Goal: Communication & Community: Answer question/provide support

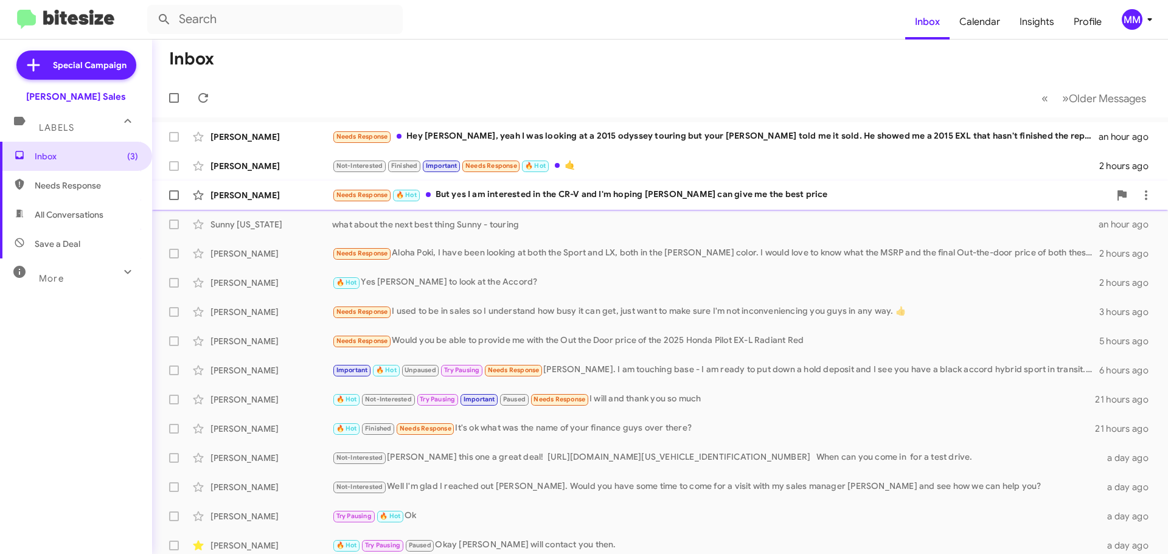
click at [285, 198] on div "[PERSON_NAME]" at bounding box center [271, 195] width 122 height 12
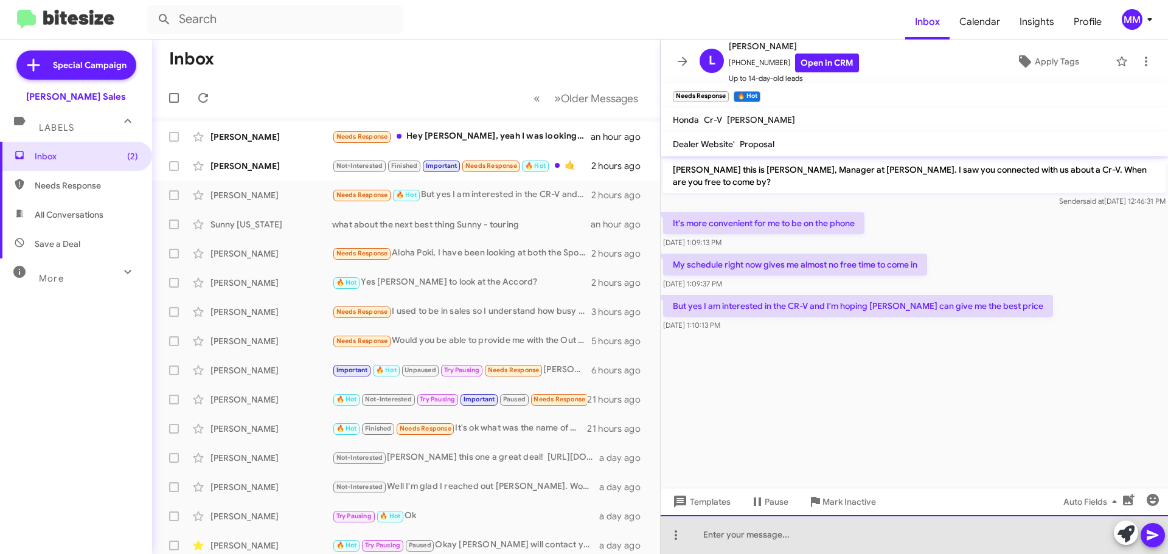
drag, startPoint x: 756, startPoint y: 539, endPoint x: 753, endPoint y: 524, distance: 14.9
click at [756, 538] on div at bounding box center [913, 534] width 507 height 39
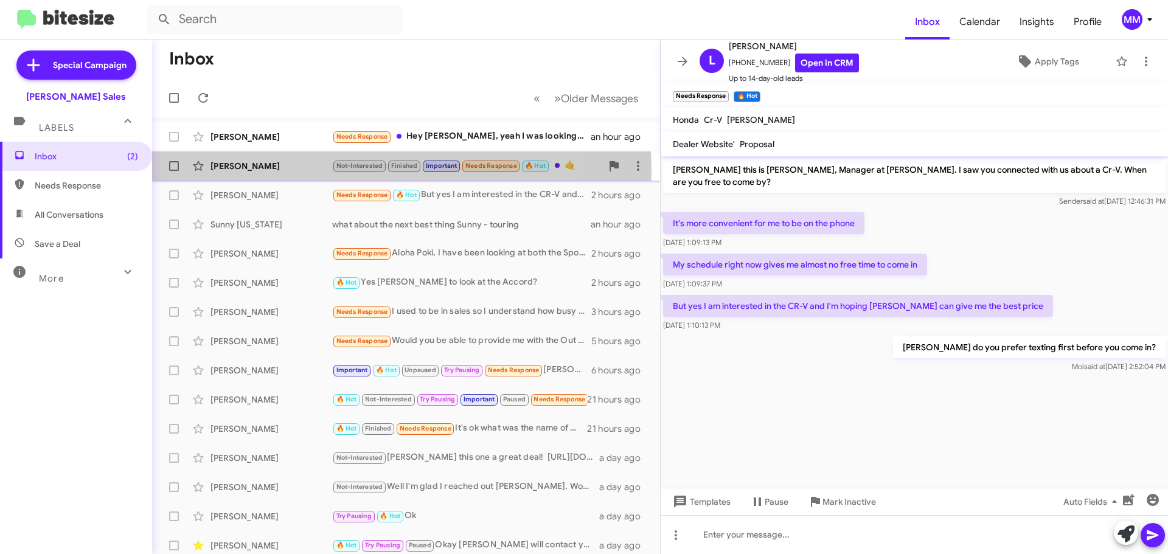
click at [305, 171] on div "[PERSON_NAME]" at bounding box center [271, 166] width 122 height 12
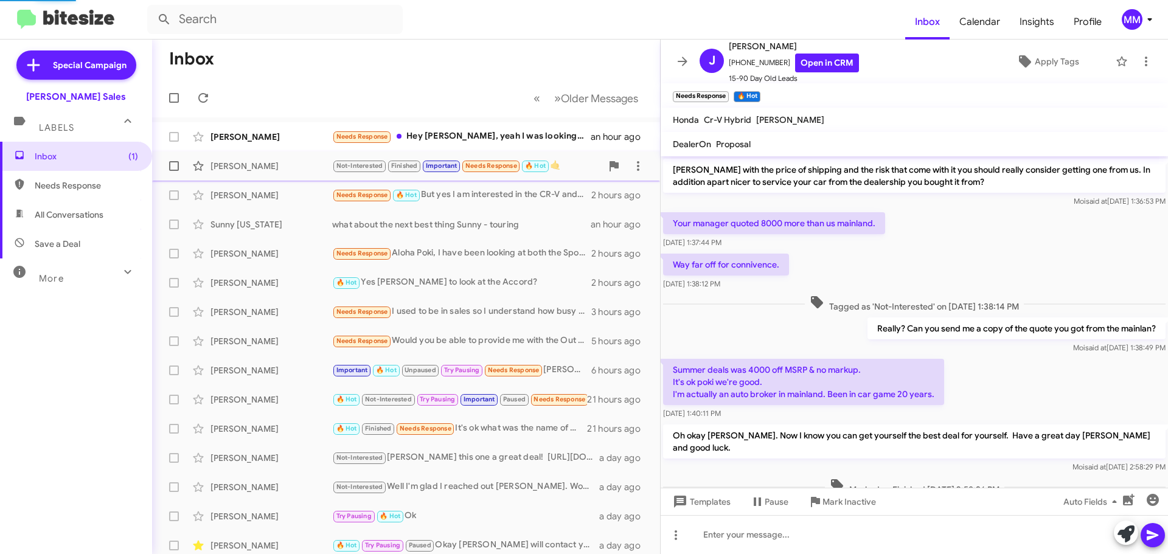
scroll to position [578, 0]
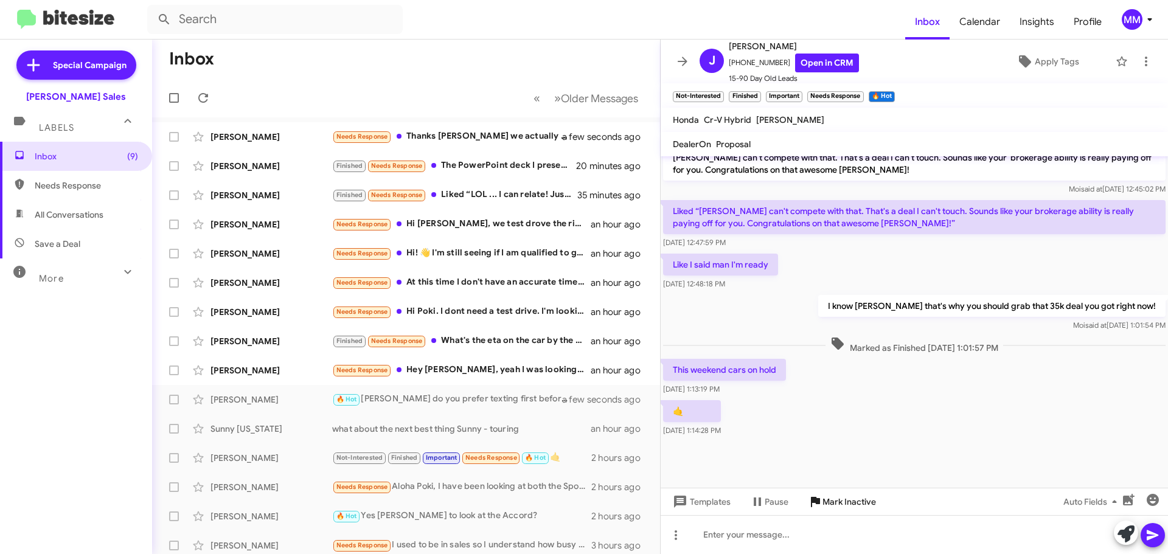
click at [822, 504] on span "Mark Inactive" at bounding box center [849, 502] width 54 height 22
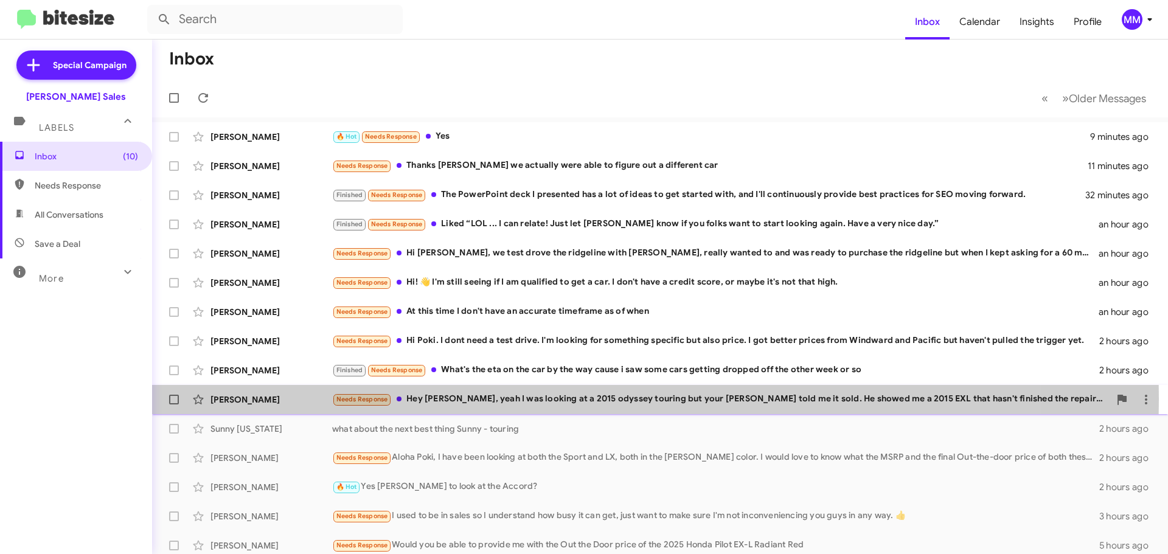
click at [482, 399] on div "Needs Response Hey [PERSON_NAME], yeah I was looking at a 2015 odyssey touring …" at bounding box center [720, 399] width 777 height 14
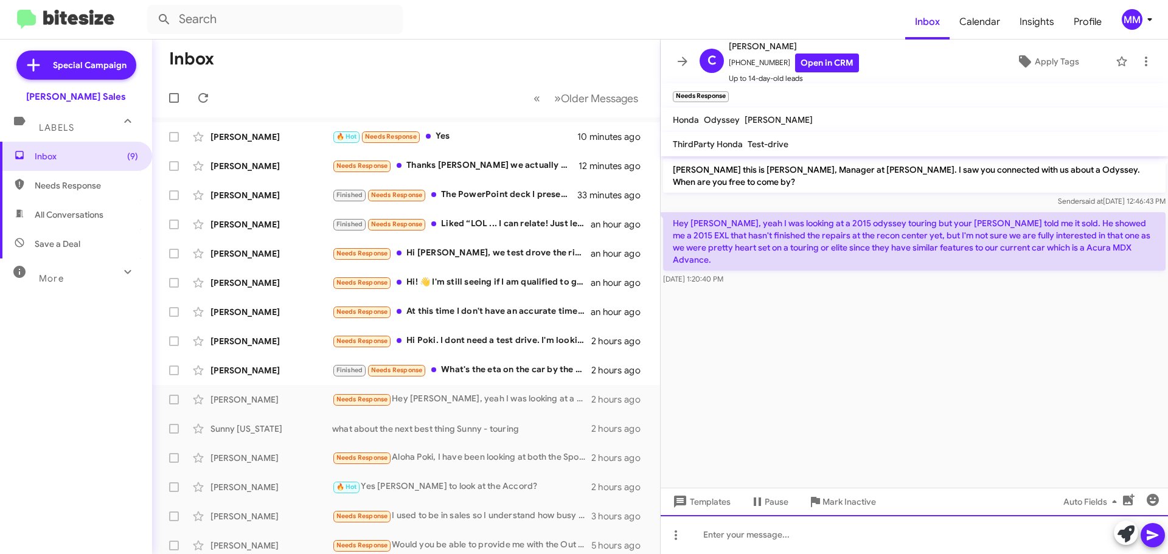
click at [729, 540] on div at bounding box center [913, 534] width 507 height 39
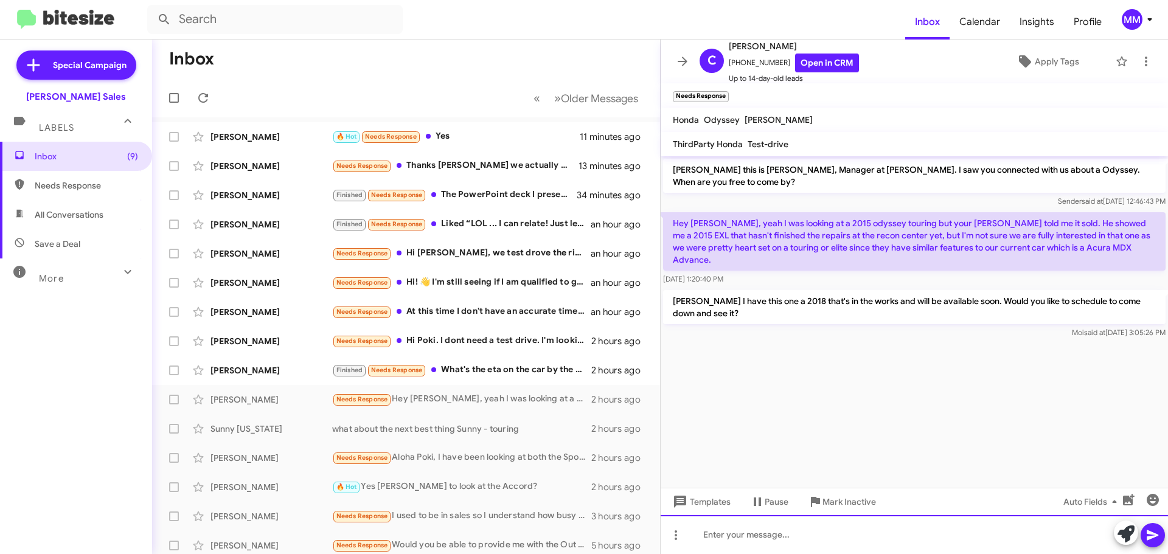
click at [763, 532] on div at bounding box center [913, 534] width 507 height 39
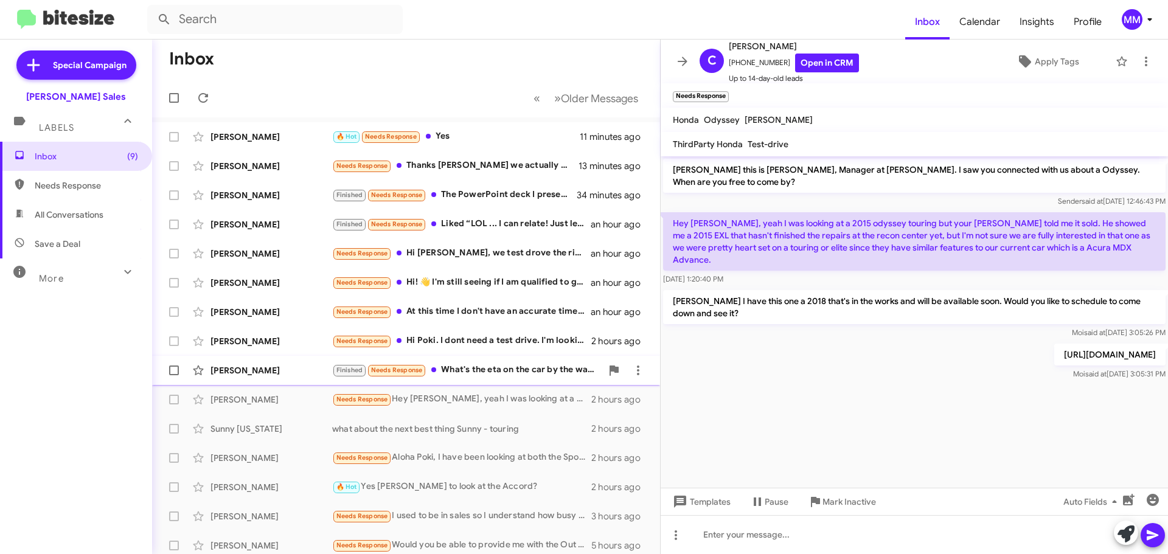
click at [533, 373] on div "Finished Needs Response What's the eta on the car by the way cause i saw some c…" at bounding box center [466, 370] width 269 height 14
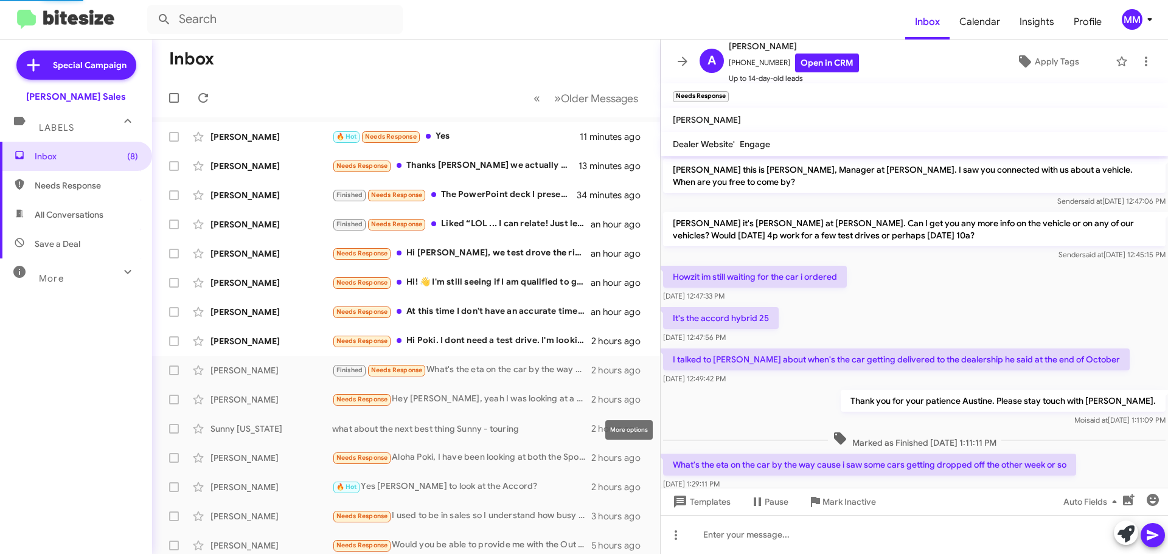
scroll to position [29, 0]
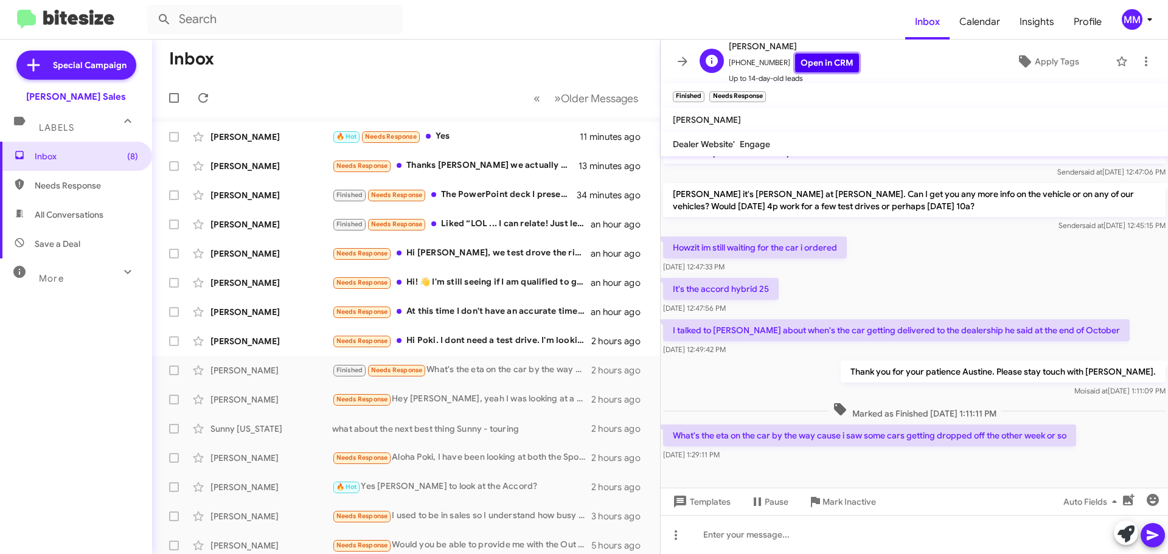
click at [799, 61] on link "Open in CRM" at bounding box center [827, 63] width 64 height 19
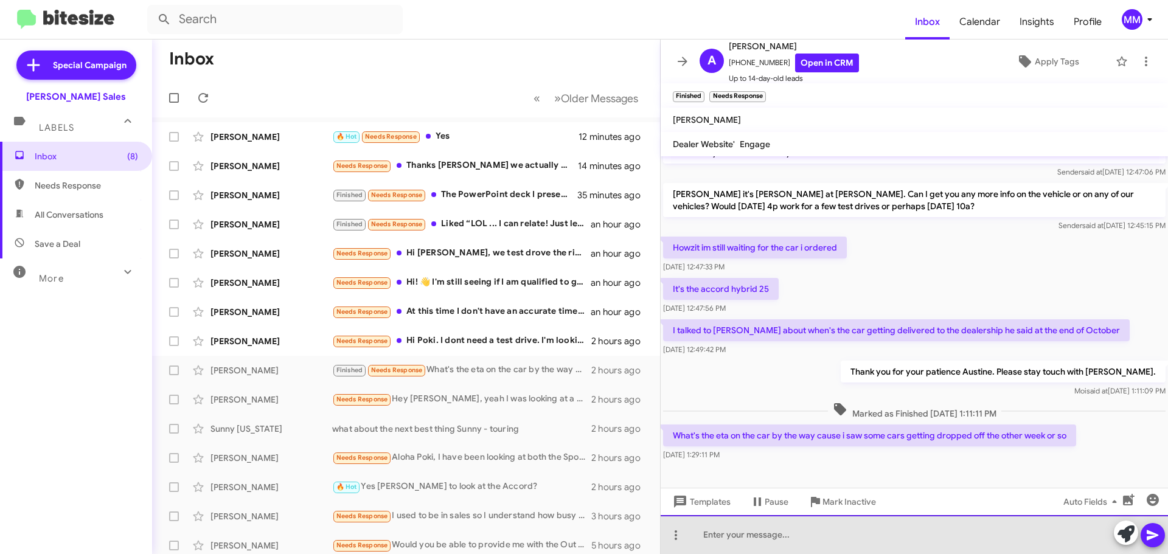
click at [726, 536] on div at bounding box center [913, 534] width 507 height 39
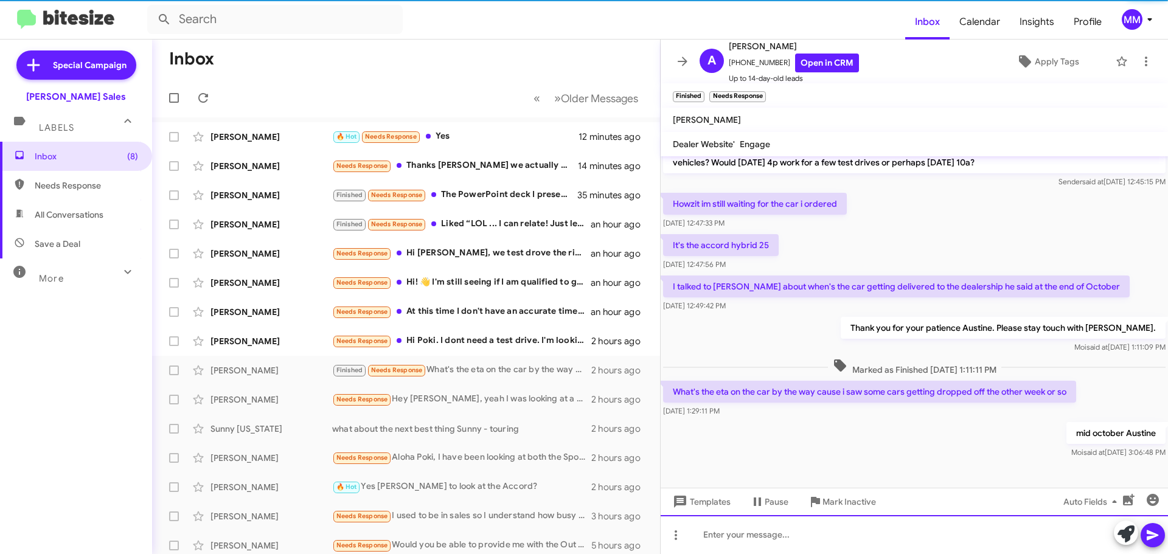
scroll to position [74, 0]
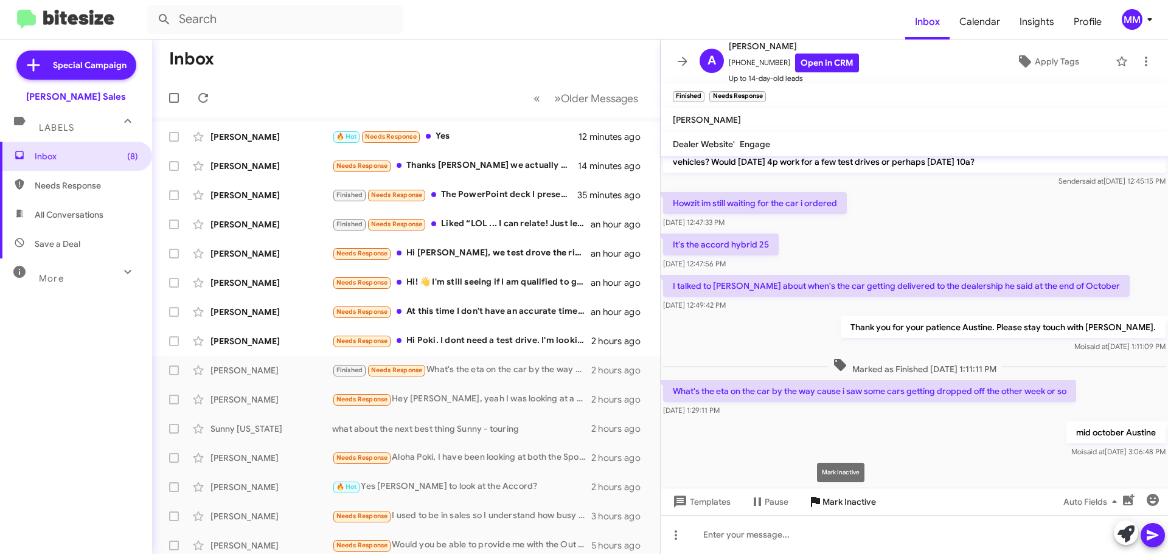
click at [851, 507] on span "Mark Inactive" at bounding box center [849, 502] width 54 height 22
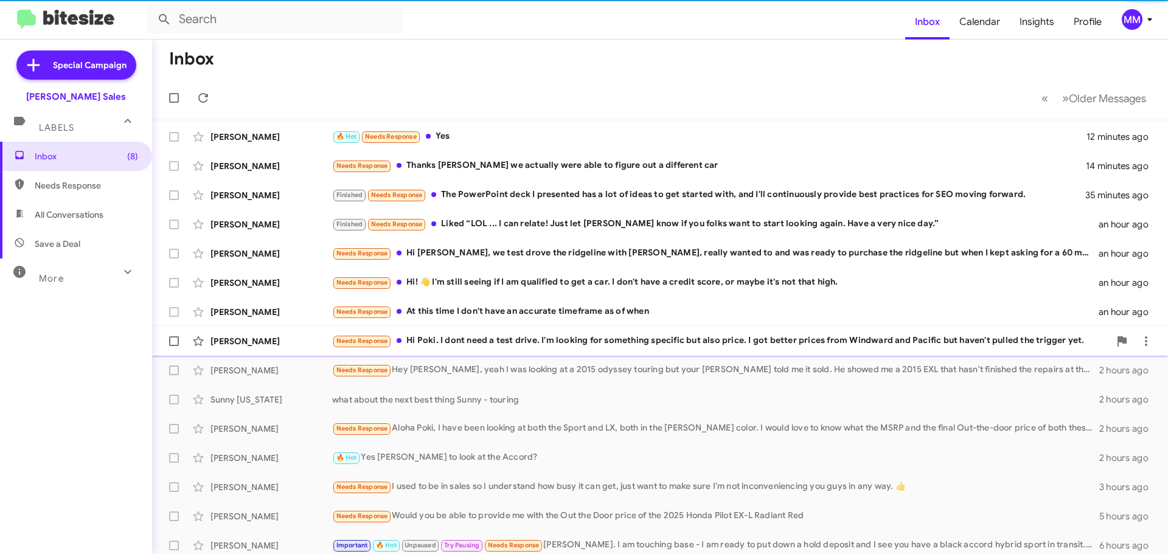
click at [558, 339] on div "Needs Response Hi [PERSON_NAME]. I dont need a test drive. I'm looking for some…" at bounding box center [720, 341] width 777 height 14
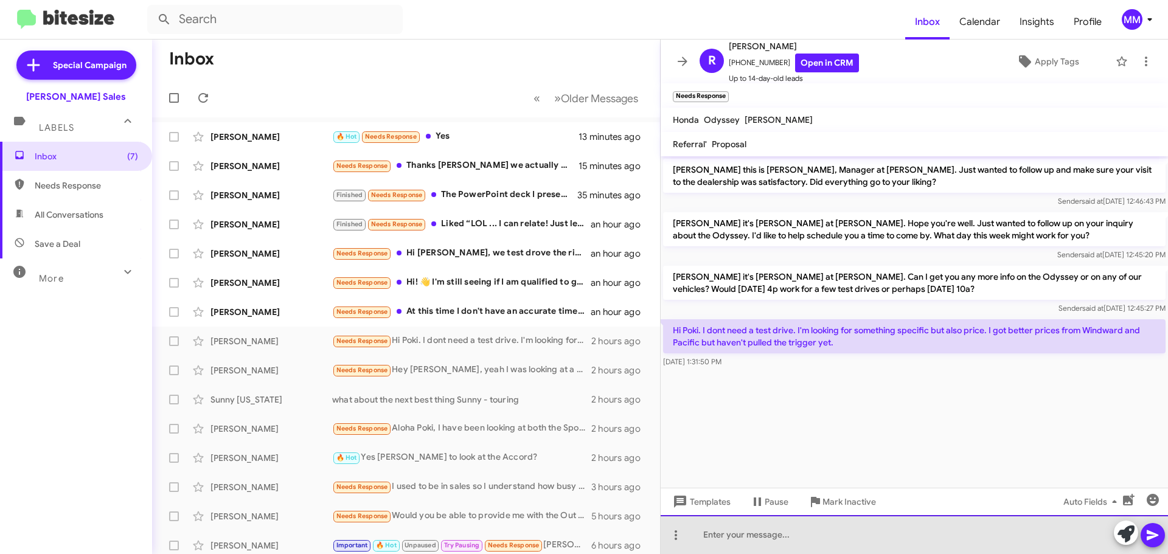
click at [746, 534] on div at bounding box center [913, 534] width 507 height 39
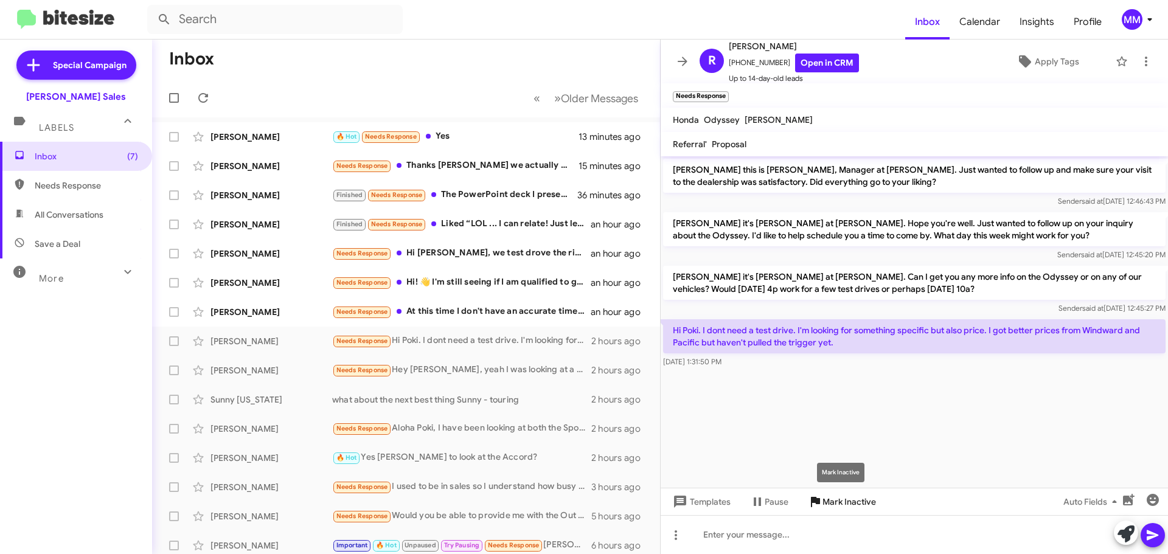
click at [832, 505] on span "Mark Inactive" at bounding box center [849, 502] width 54 height 22
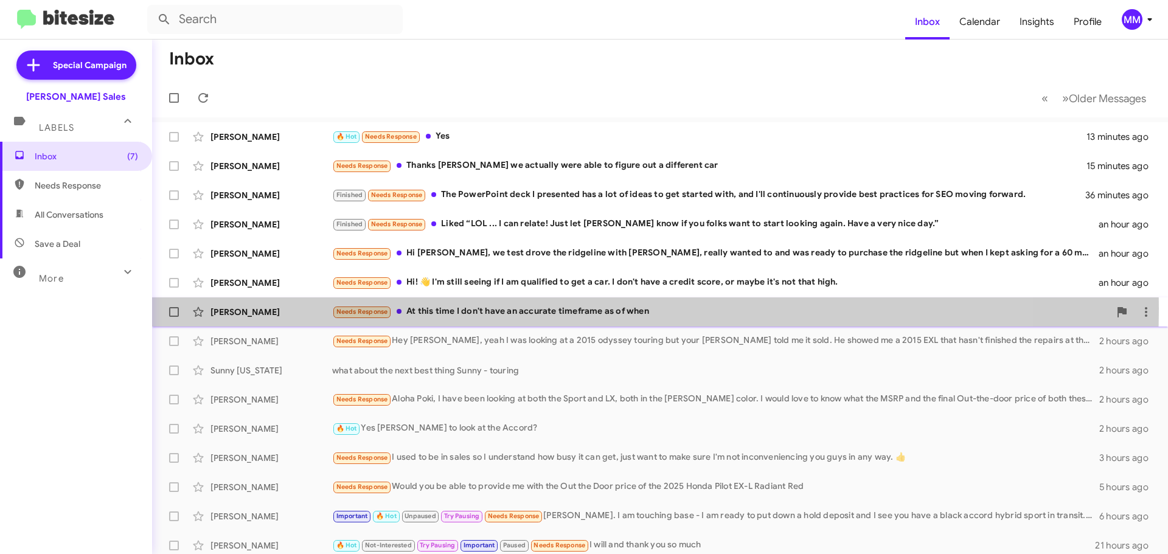
click at [477, 308] on div "Needs Response At this time I don't have an accurate timeframe as of when" at bounding box center [720, 312] width 777 height 14
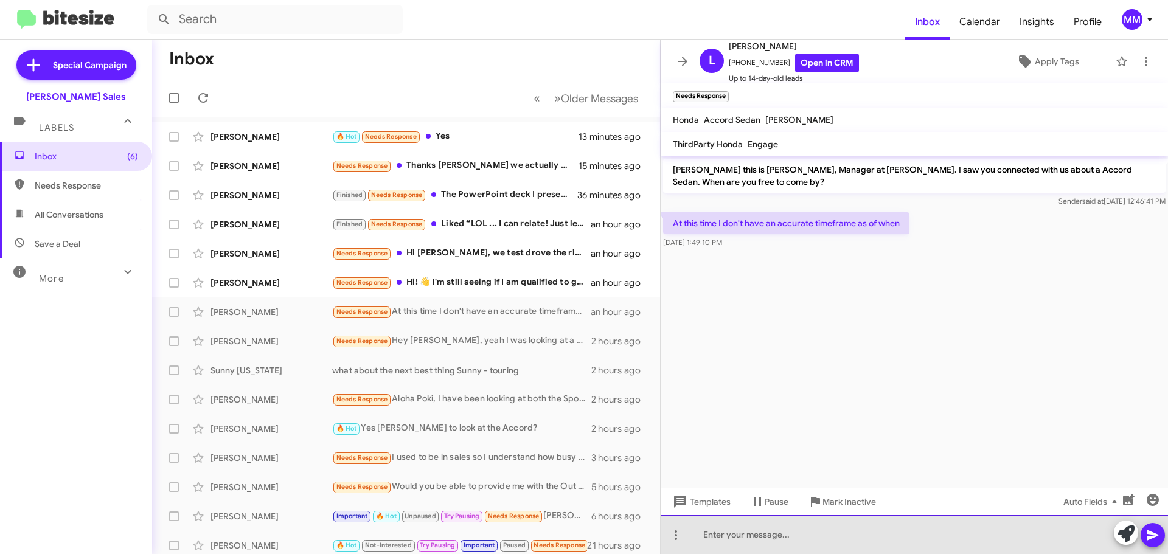
click at [742, 543] on div at bounding box center [913, 534] width 507 height 39
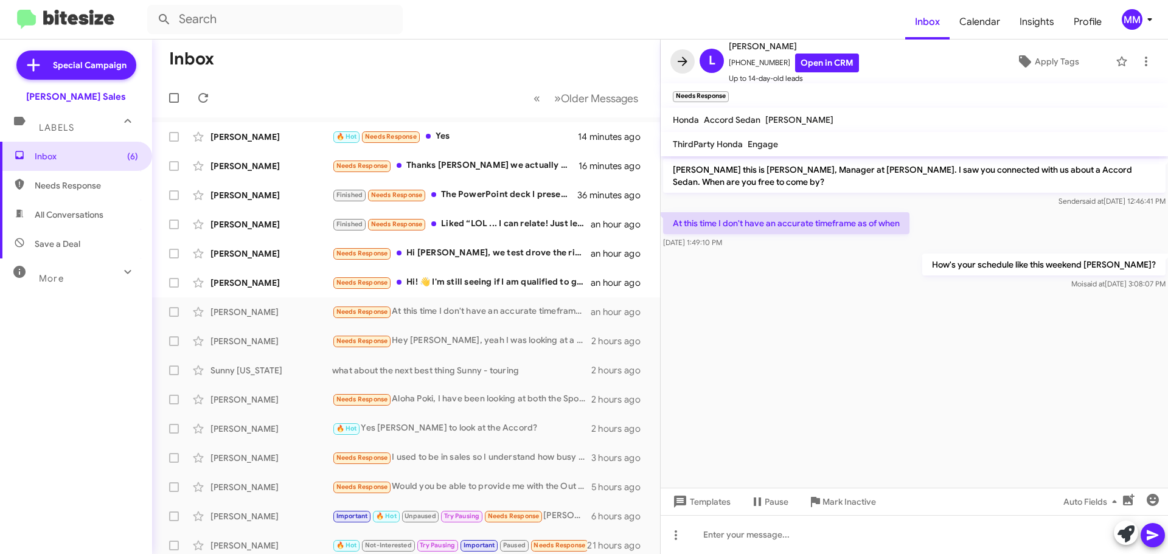
click at [682, 64] on icon at bounding box center [682, 61] width 15 height 15
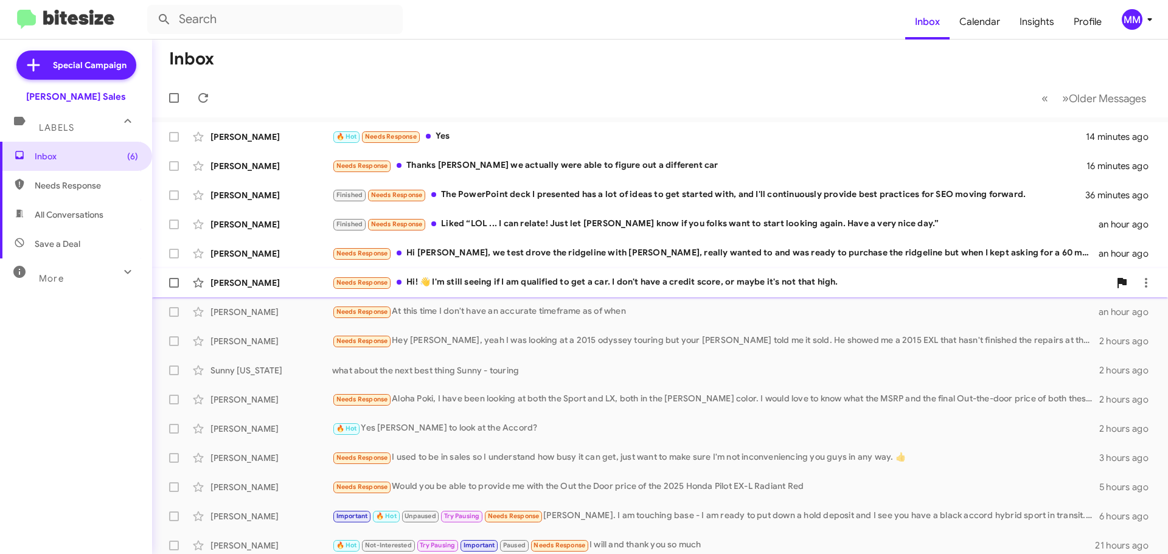
click at [604, 280] on div "Needs Response Hi! 👋 I'm still seeing if I am qualified to get a car. I don't h…" at bounding box center [720, 282] width 777 height 14
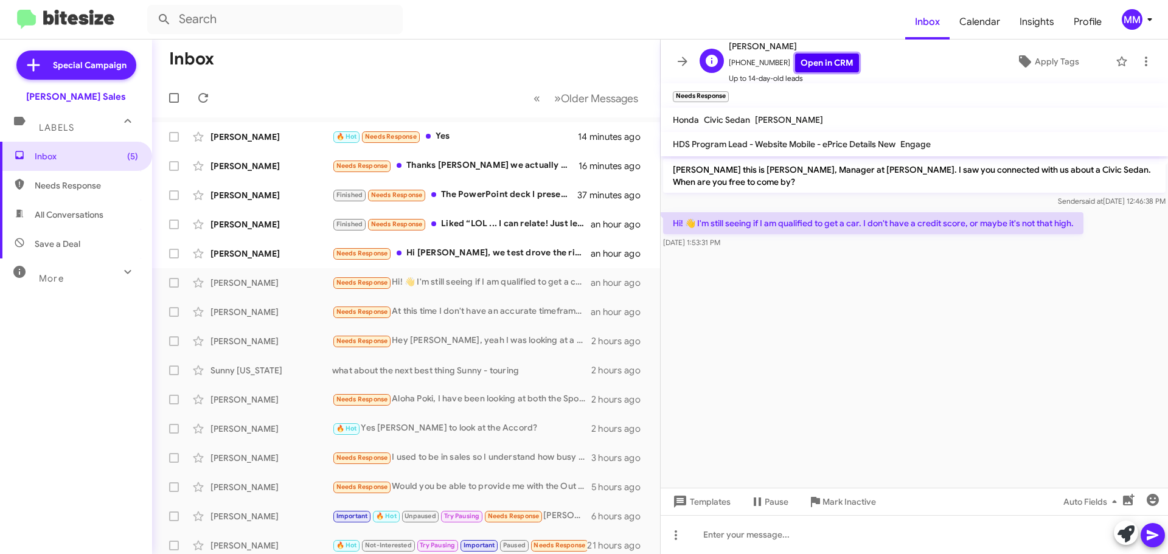
click at [815, 66] on link "Open in CRM" at bounding box center [827, 63] width 64 height 19
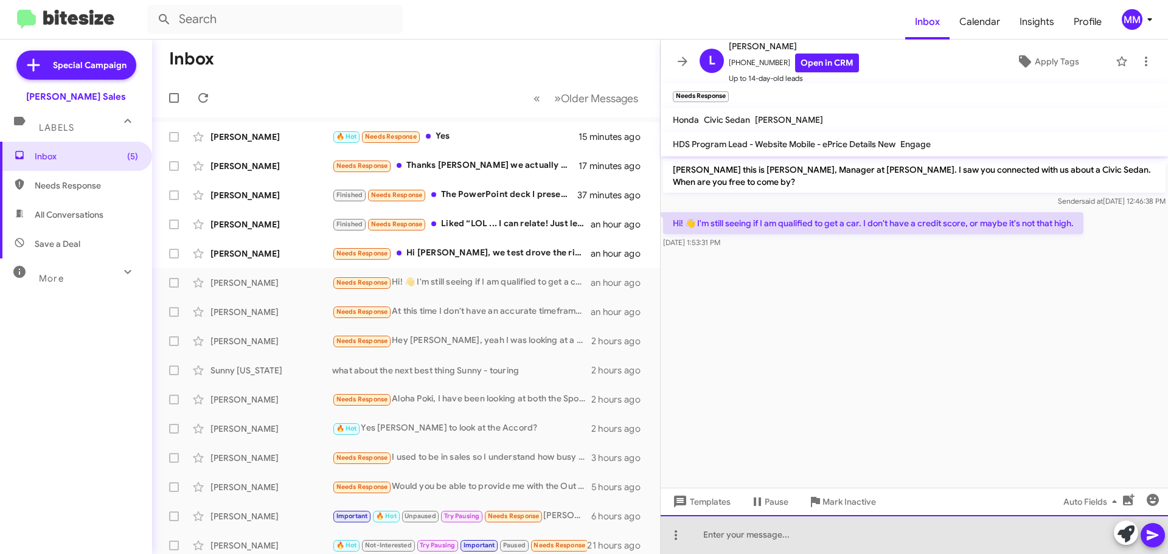
click at [754, 548] on div at bounding box center [913, 534] width 507 height 39
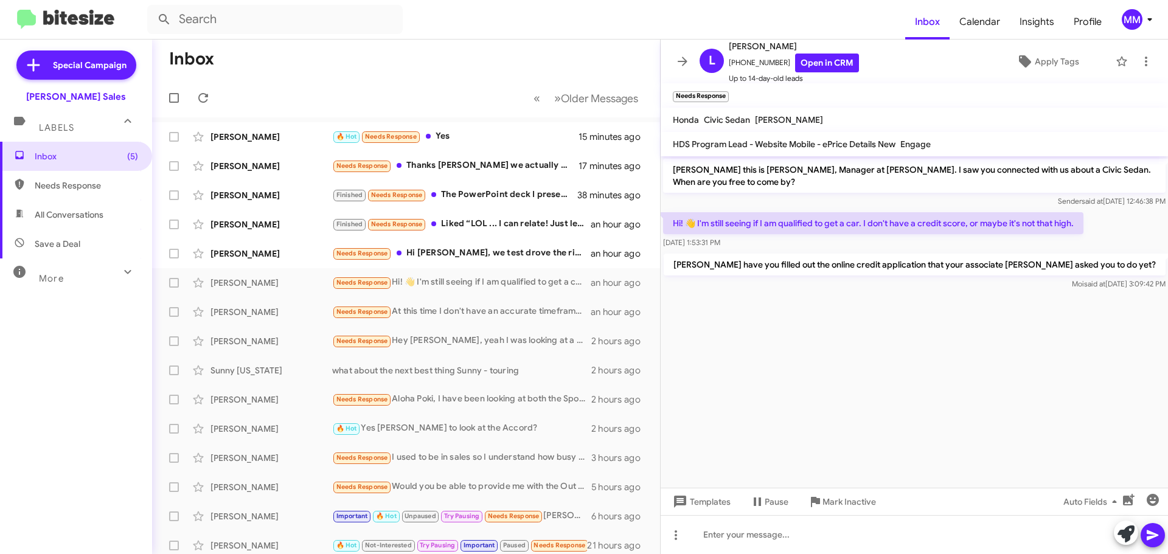
drag, startPoint x: 682, startPoint y: 66, endPoint x: 689, endPoint y: 67, distance: 6.9
click at [687, 67] on icon at bounding box center [682, 61] width 15 height 15
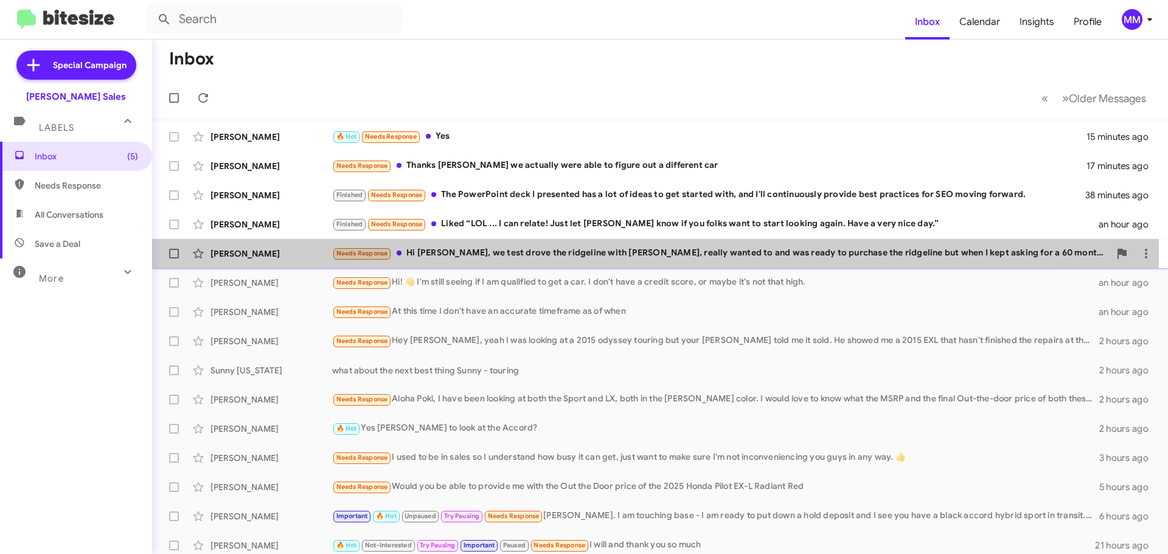
click at [489, 254] on div "Needs Response Hi [PERSON_NAME], we test drove the ridgeline with [PERSON_NAME]…" at bounding box center [720, 253] width 777 height 14
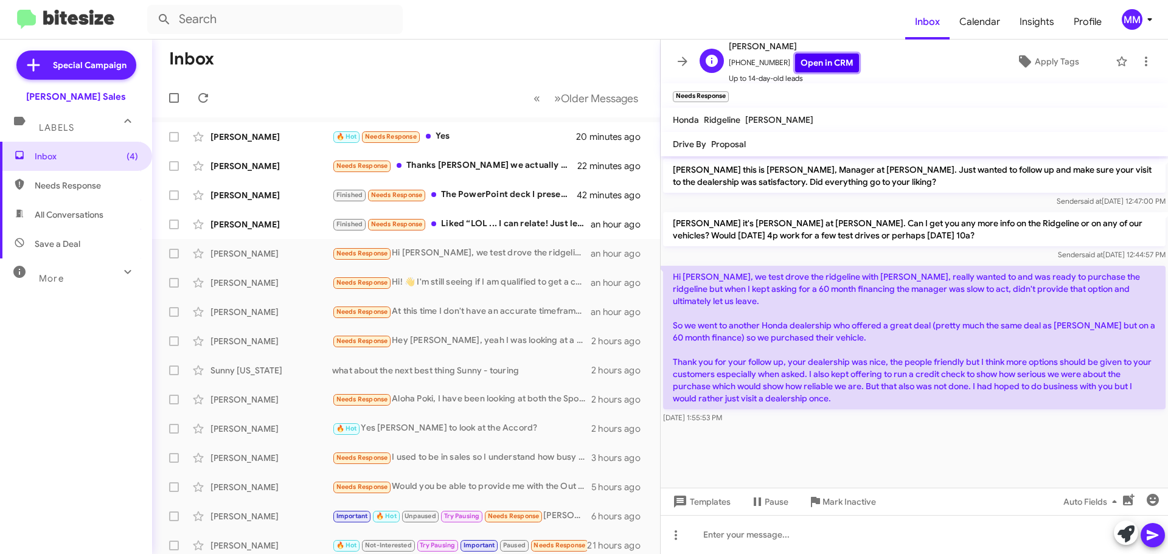
click at [819, 64] on link "Open in CRM" at bounding box center [827, 63] width 64 height 19
click at [817, 63] on link "Open in CRM" at bounding box center [827, 63] width 64 height 19
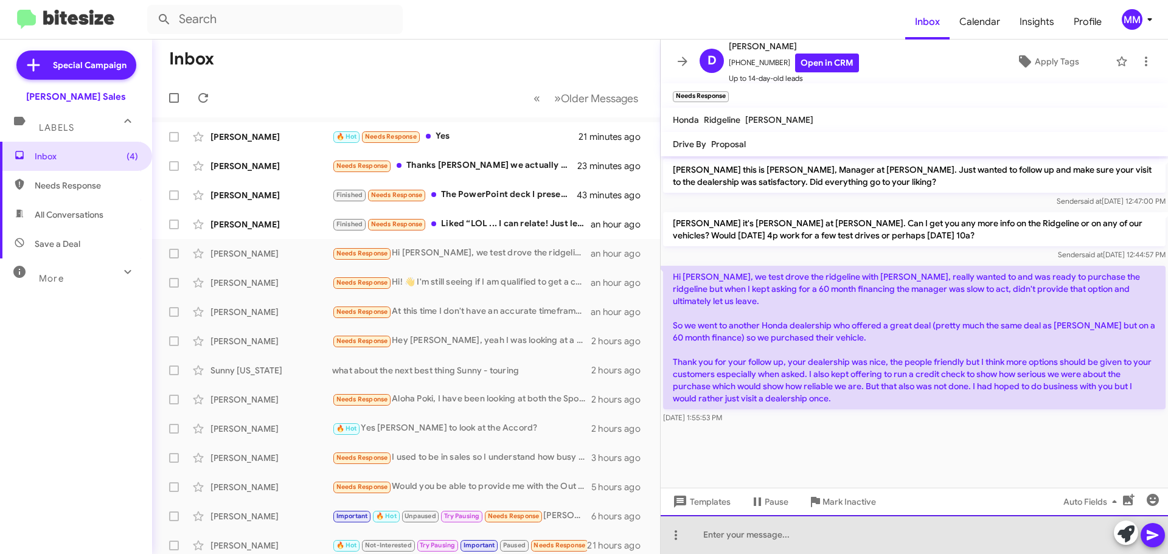
click at [729, 533] on div at bounding box center [913, 534] width 507 height 39
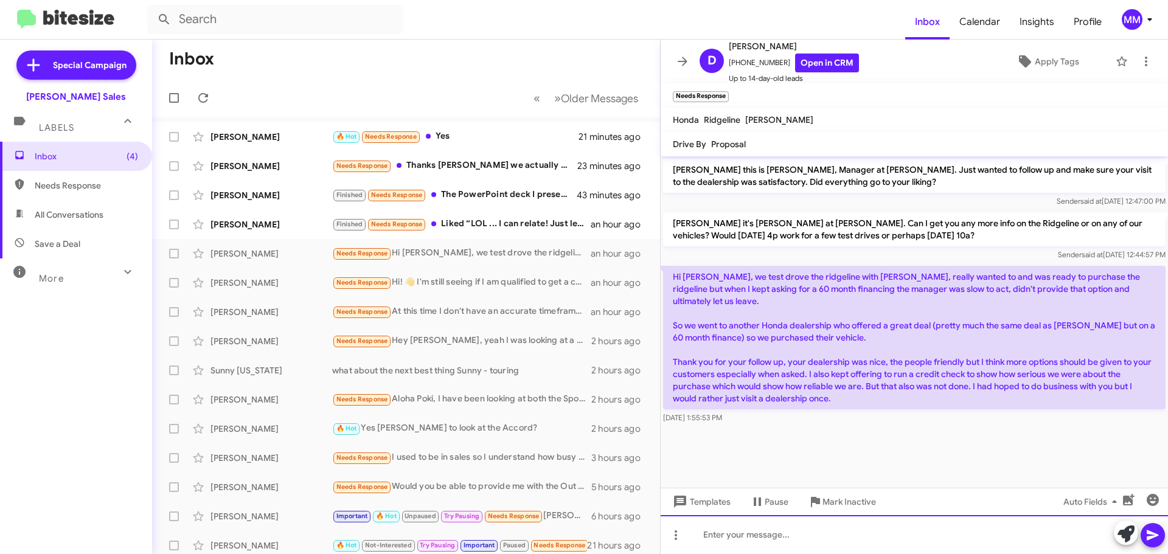
click at [712, 539] on div at bounding box center [913, 534] width 507 height 39
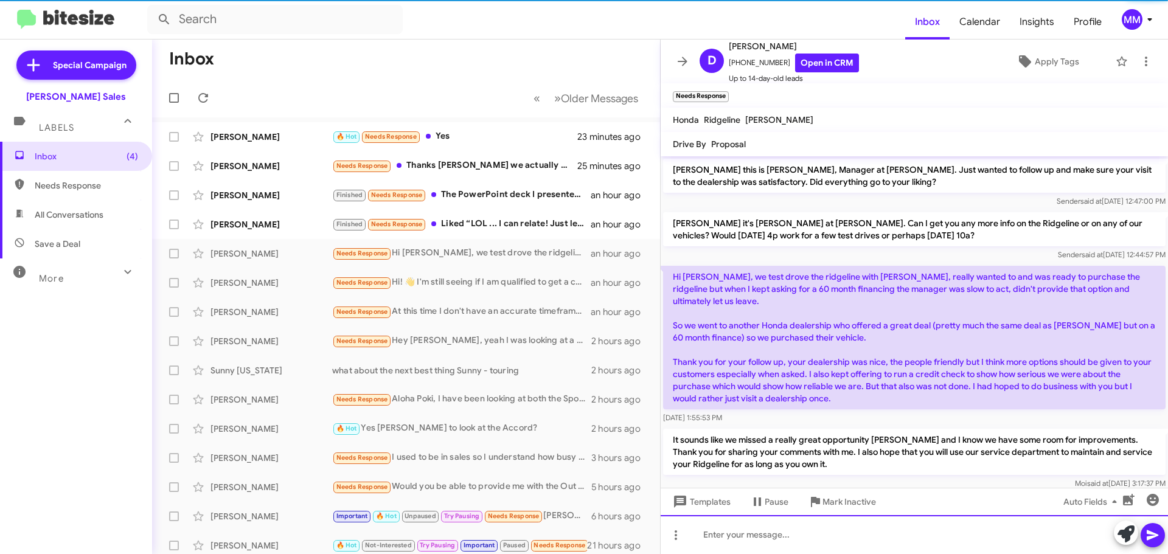
scroll to position [4, 0]
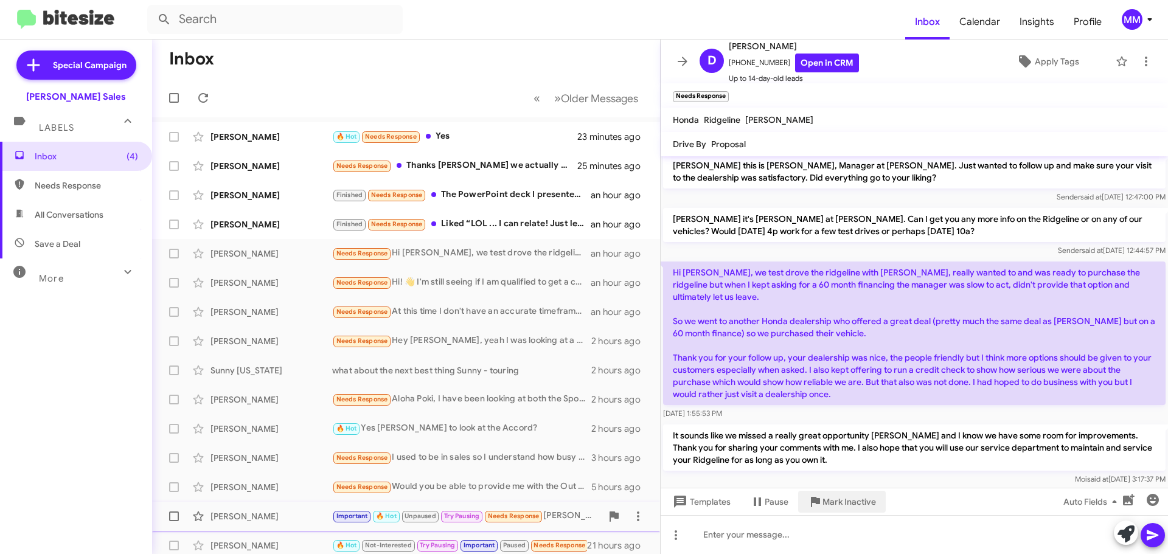
click at [832, 506] on span "Mark Inactive" at bounding box center [849, 502] width 54 height 22
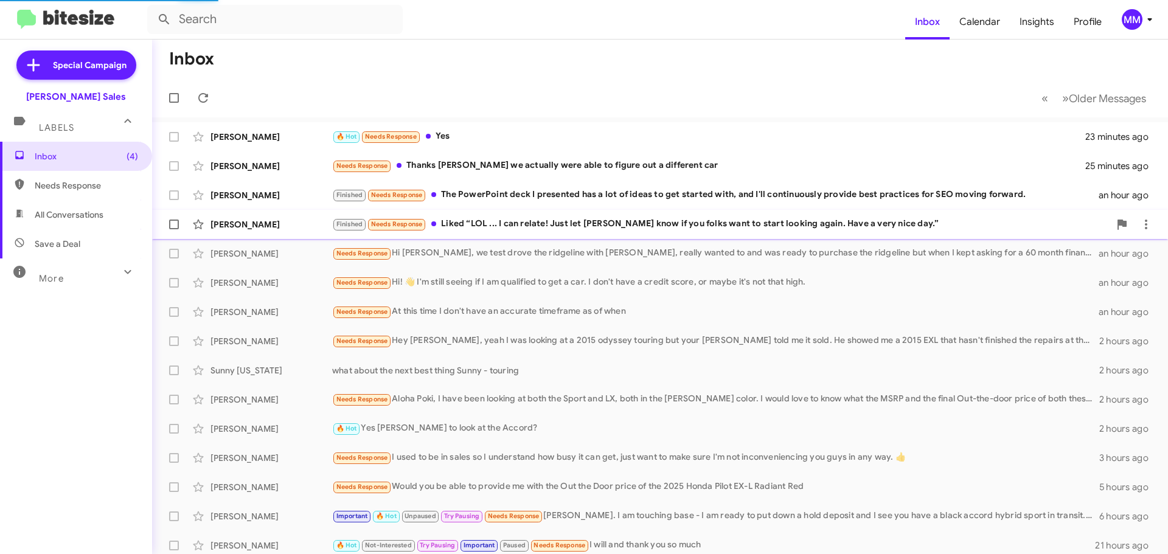
click at [581, 224] on div "Finished Needs Response Liked “LOL ... I can relate! Just let [PERSON_NAME] kno…" at bounding box center [720, 224] width 777 height 14
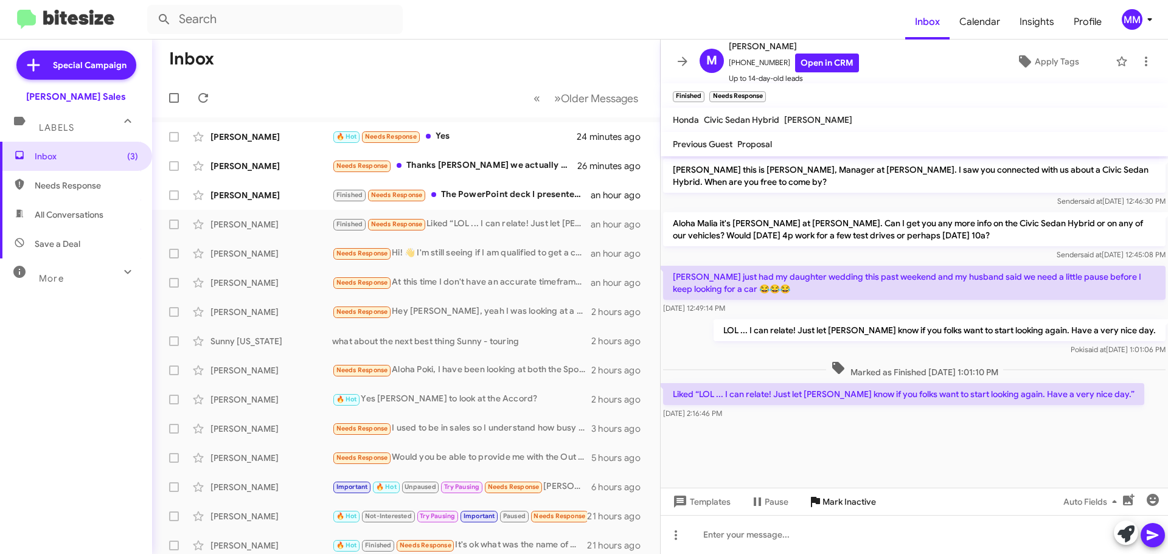
click at [854, 504] on span "Mark Inactive" at bounding box center [849, 502] width 54 height 22
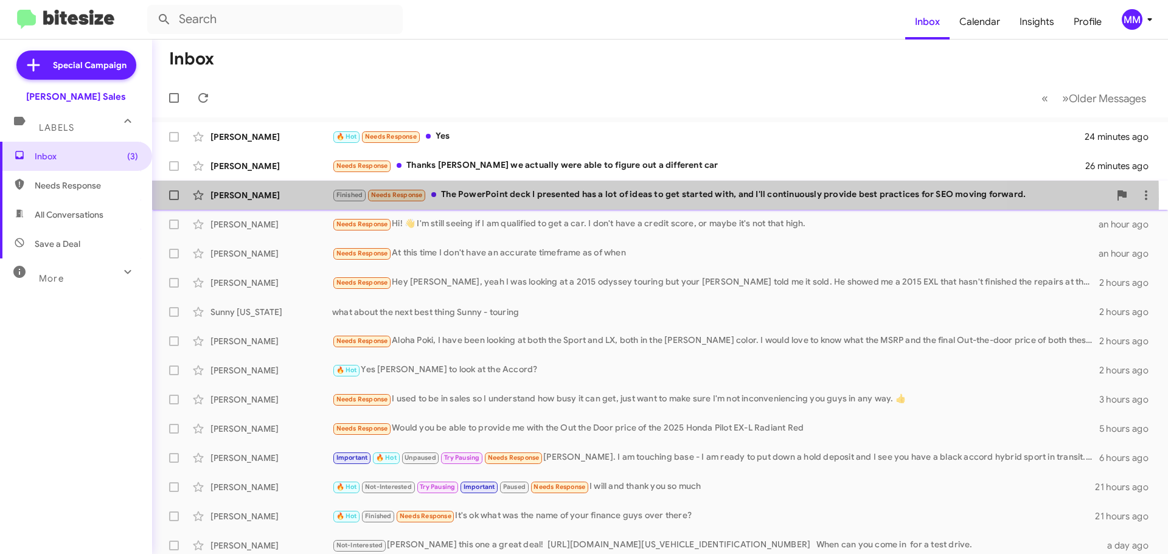
click at [542, 199] on div "Finished Needs Response The PowerPoint deck I presented has a lot of ideas to g…" at bounding box center [720, 195] width 777 height 14
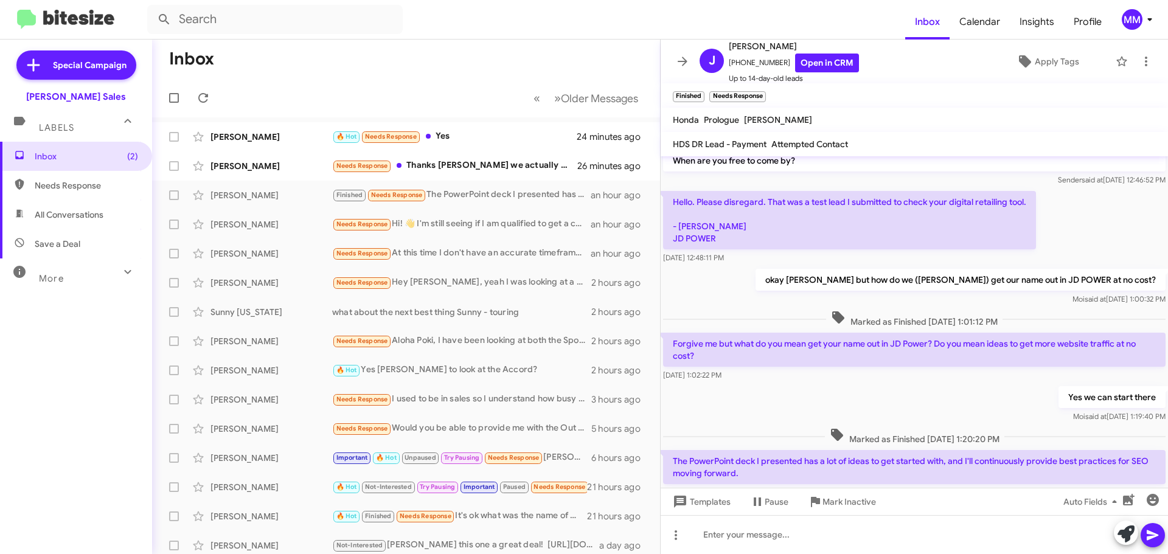
scroll to position [59, 0]
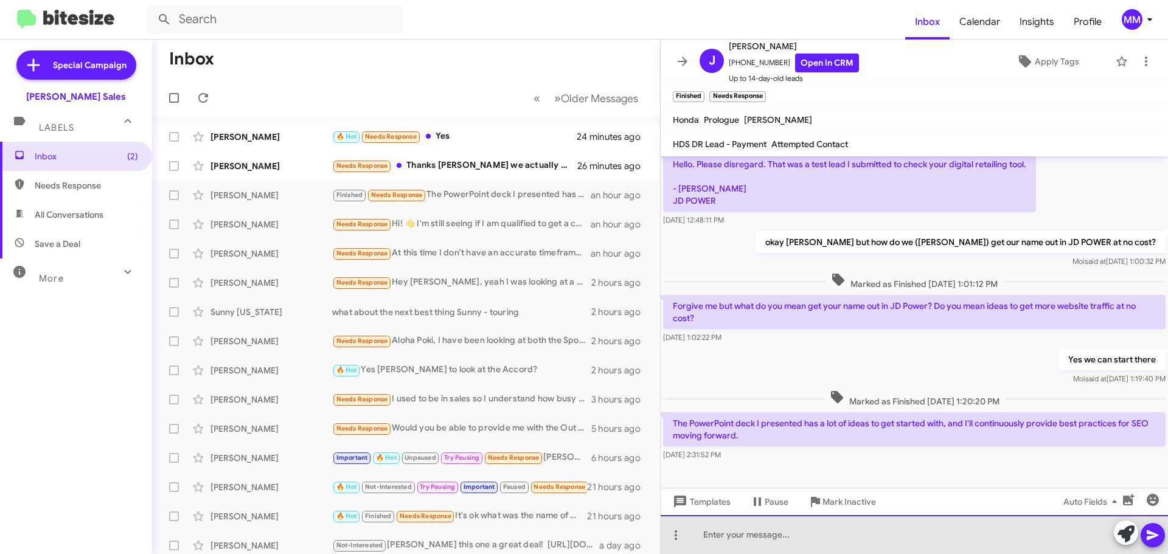
click at [777, 528] on div at bounding box center [913, 534] width 507 height 39
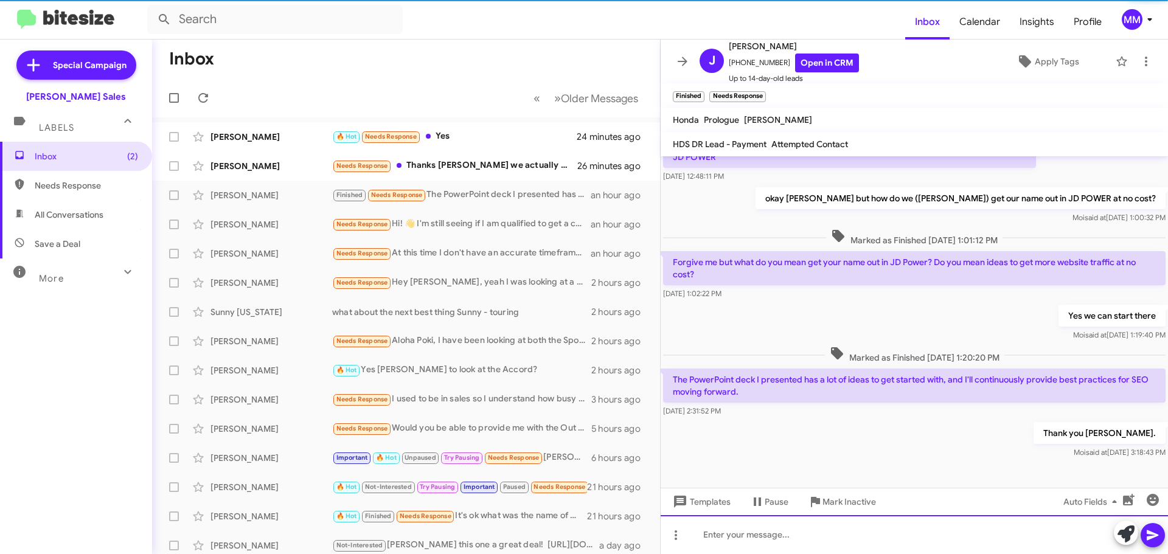
scroll to position [103, 0]
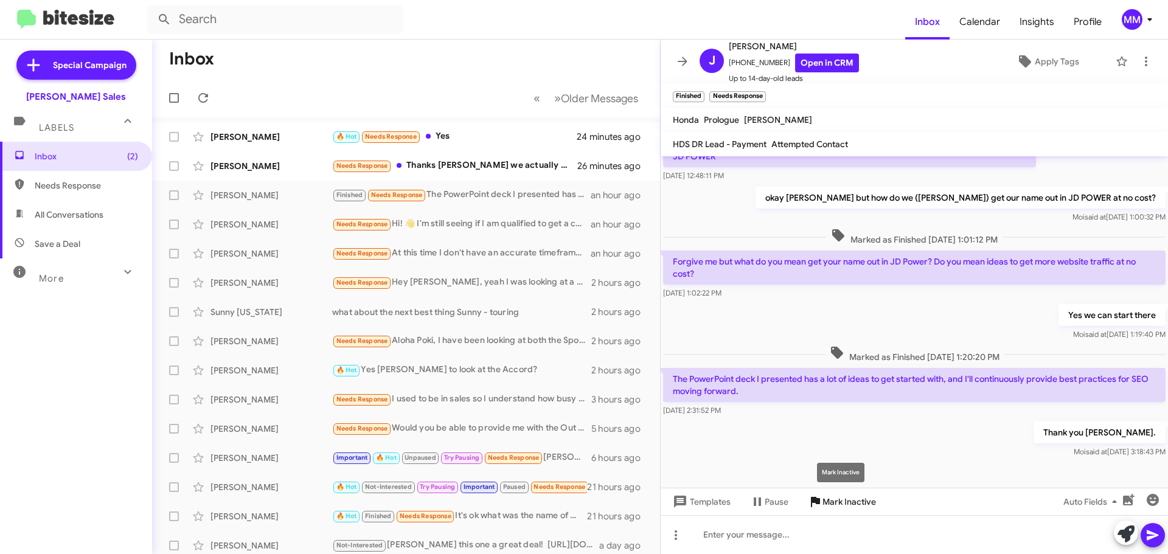
click at [840, 505] on span "Mark Inactive" at bounding box center [849, 502] width 54 height 22
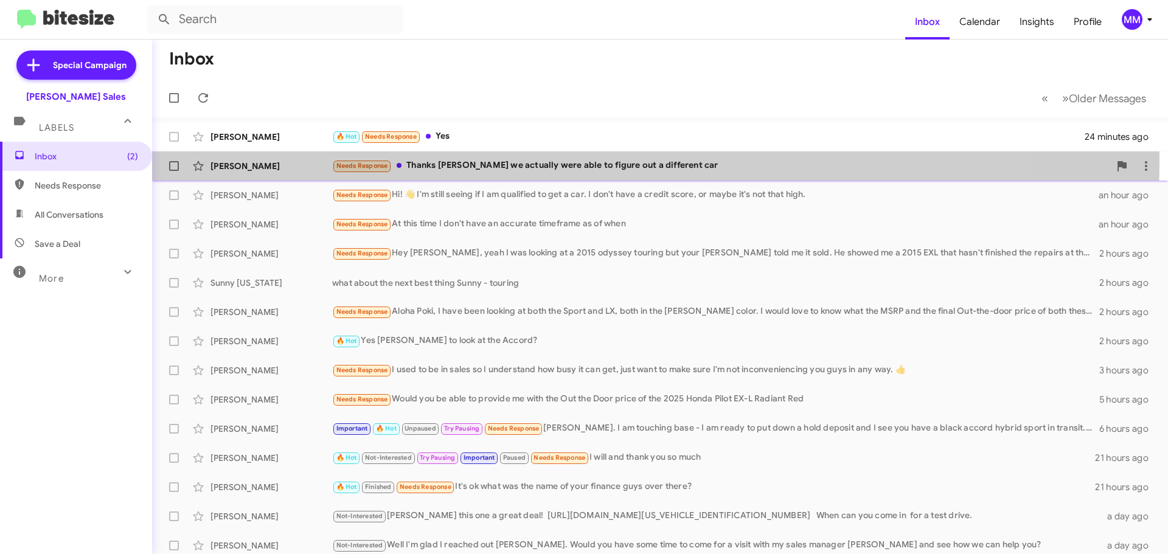
click at [477, 160] on div "Needs Response Thanks [PERSON_NAME] we actually were able to figure out a diffe…" at bounding box center [720, 166] width 777 height 14
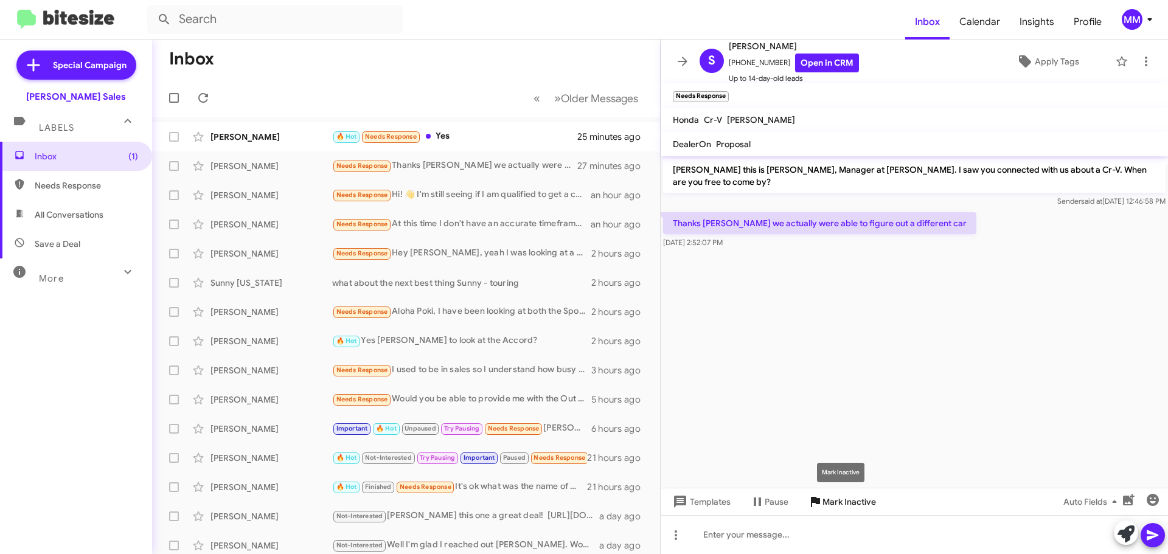
click at [834, 502] on span "Mark Inactive" at bounding box center [849, 502] width 54 height 22
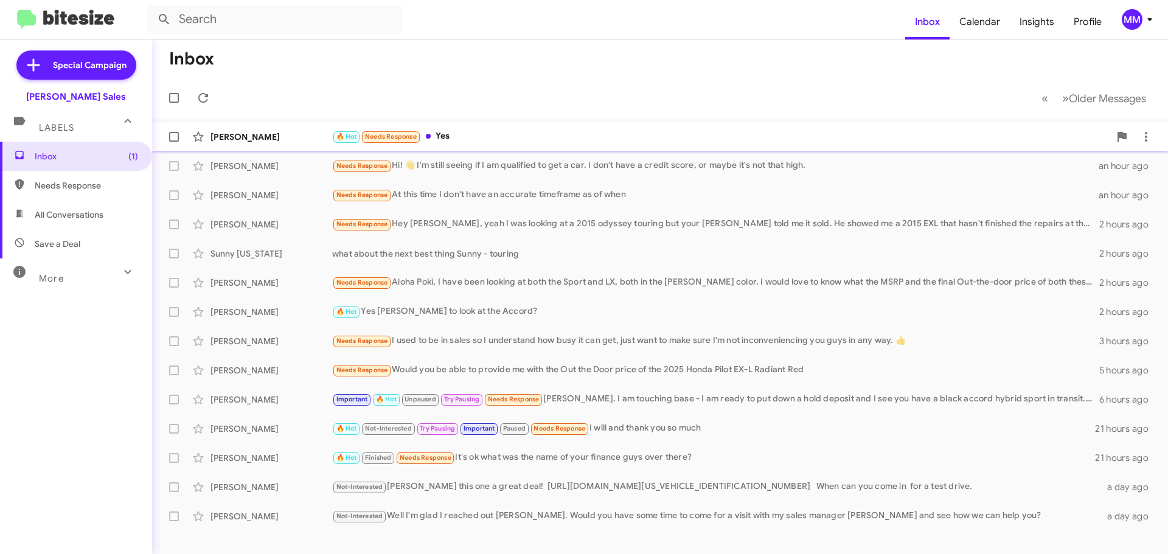
click at [298, 141] on div "[PERSON_NAME]" at bounding box center [271, 137] width 122 height 12
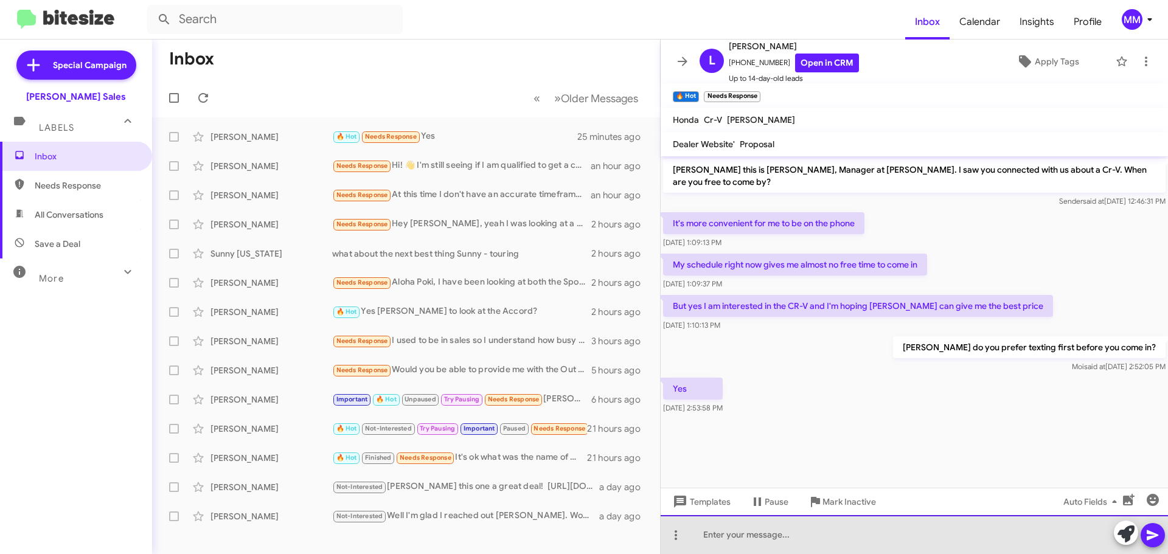
click at [696, 532] on div at bounding box center [913, 534] width 507 height 39
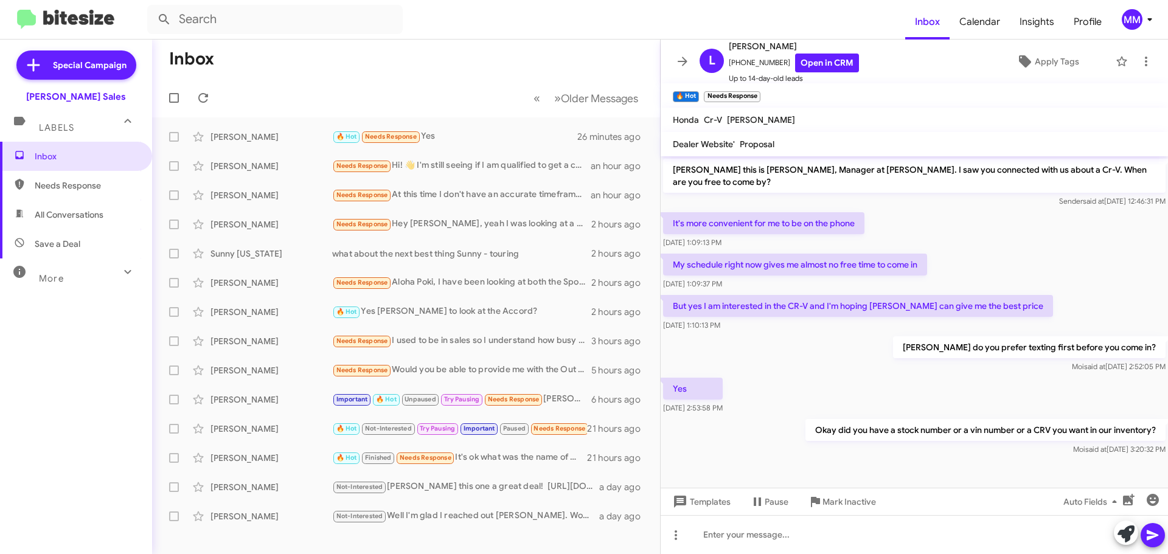
click at [75, 187] on span "Needs Response" at bounding box center [86, 185] width 103 height 12
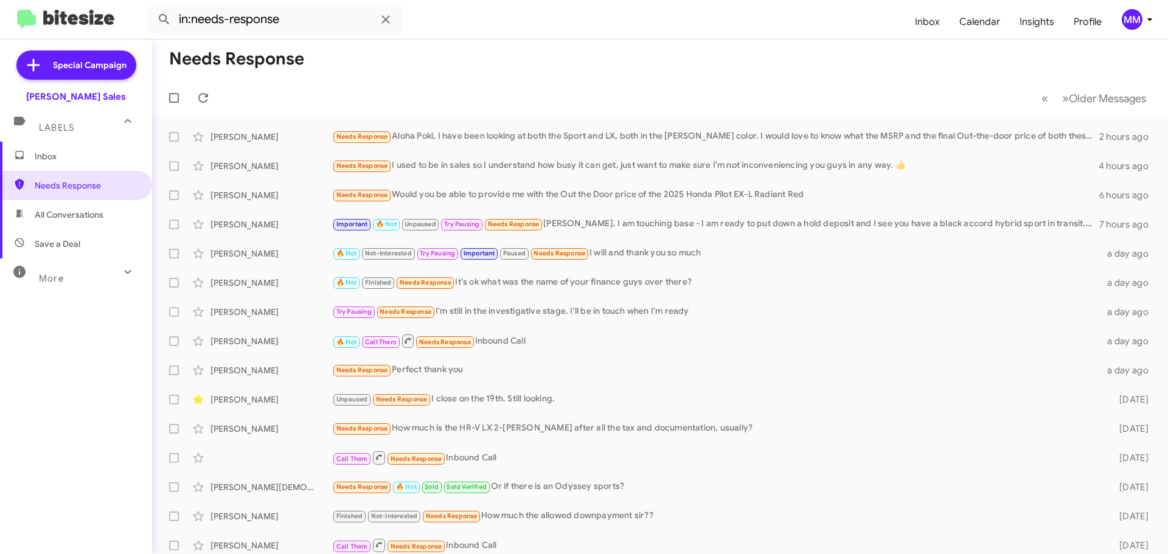
click at [64, 213] on span "All Conversations" at bounding box center [69, 215] width 69 height 12
type input "in:all-conversations"
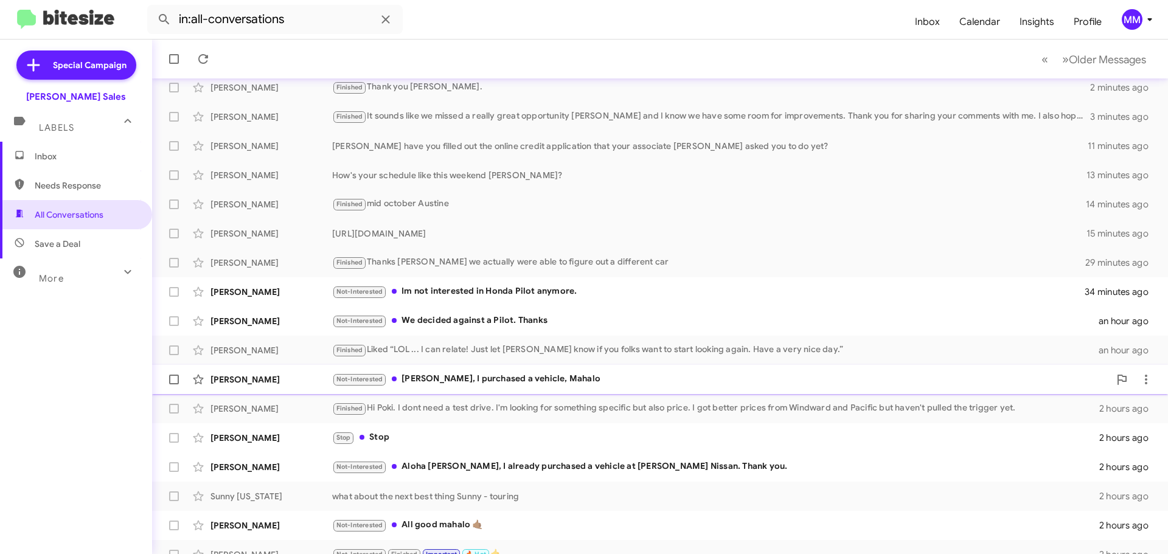
scroll to position [152, 0]
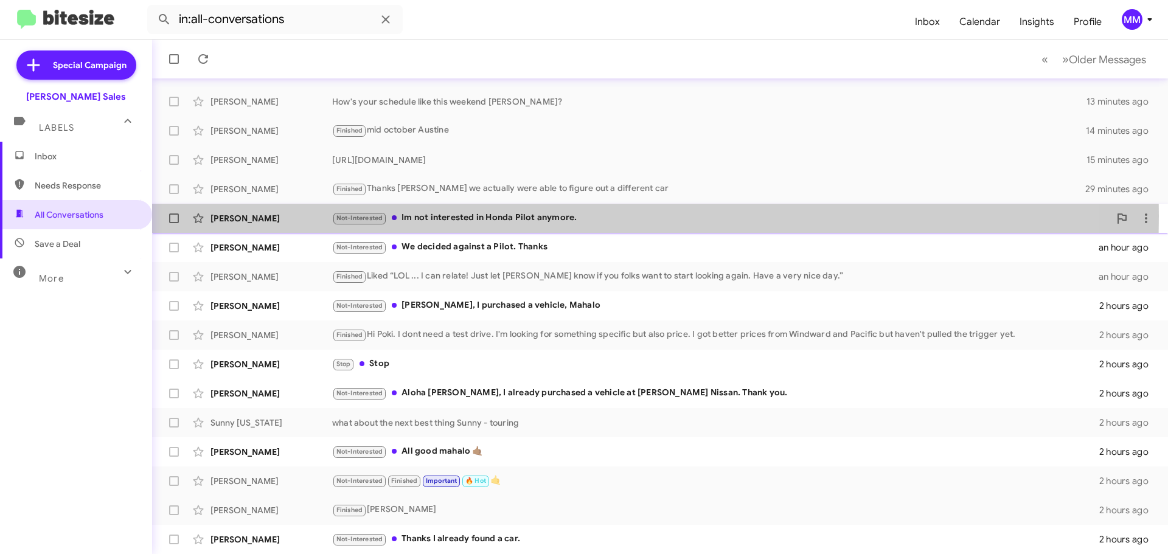
click at [433, 216] on div "Not-Interested Im not interested in Honda Pilot anymore." at bounding box center [720, 218] width 777 height 14
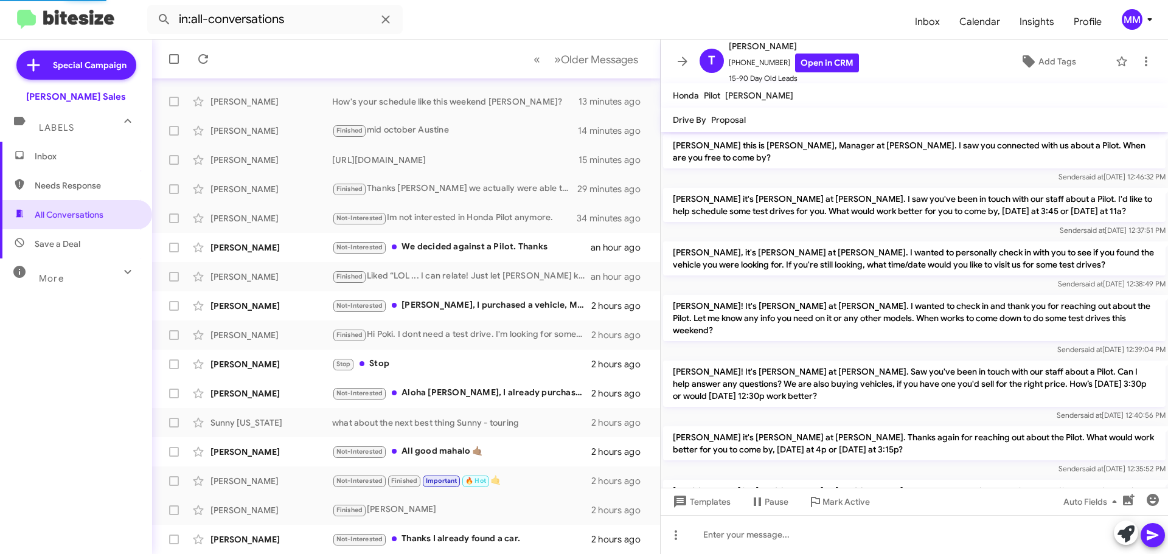
scroll to position [429, 0]
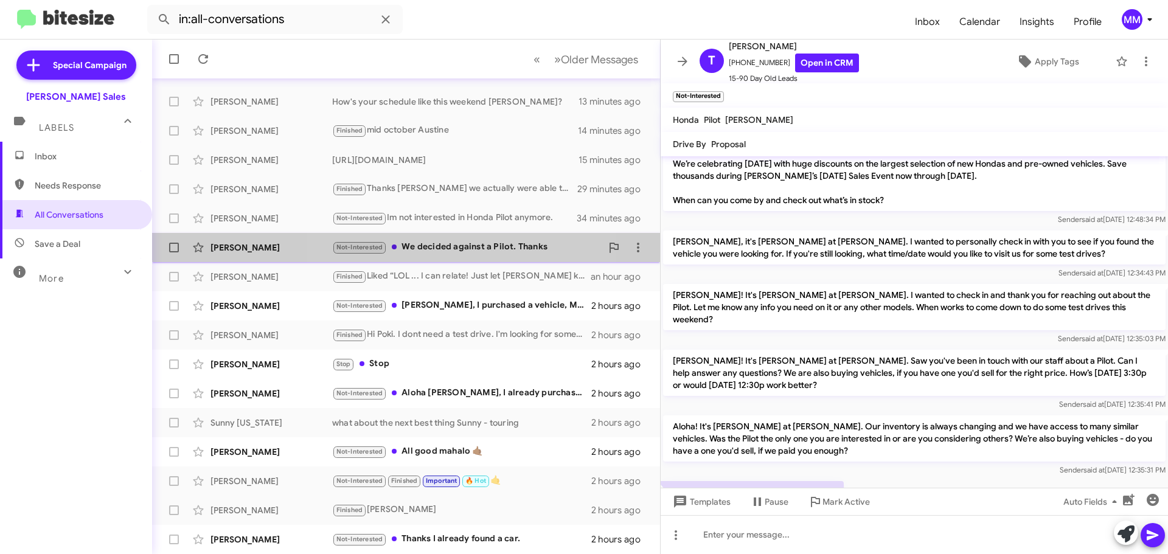
click at [426, 243] on div "Not-Interested We decided against a Pilot. Thanks" at bounding box center [466, 247] width 269 height 14
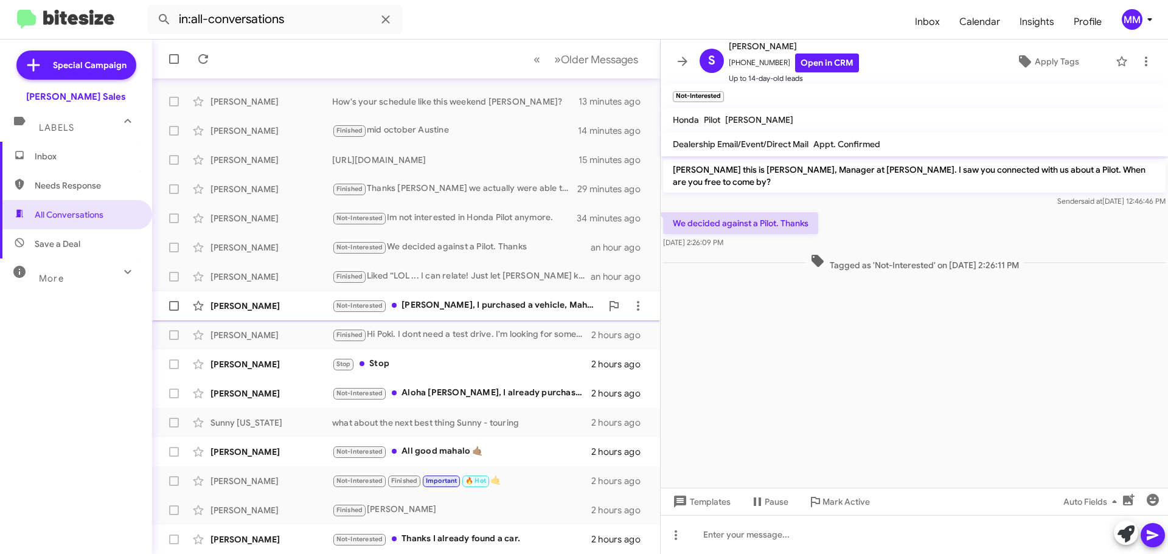
click at [457, 306] on div "Not-Interested [PERSON_NAME], I purchased a vehicle, Mahalo" at bounding box center [466, 306] width 269 height 14
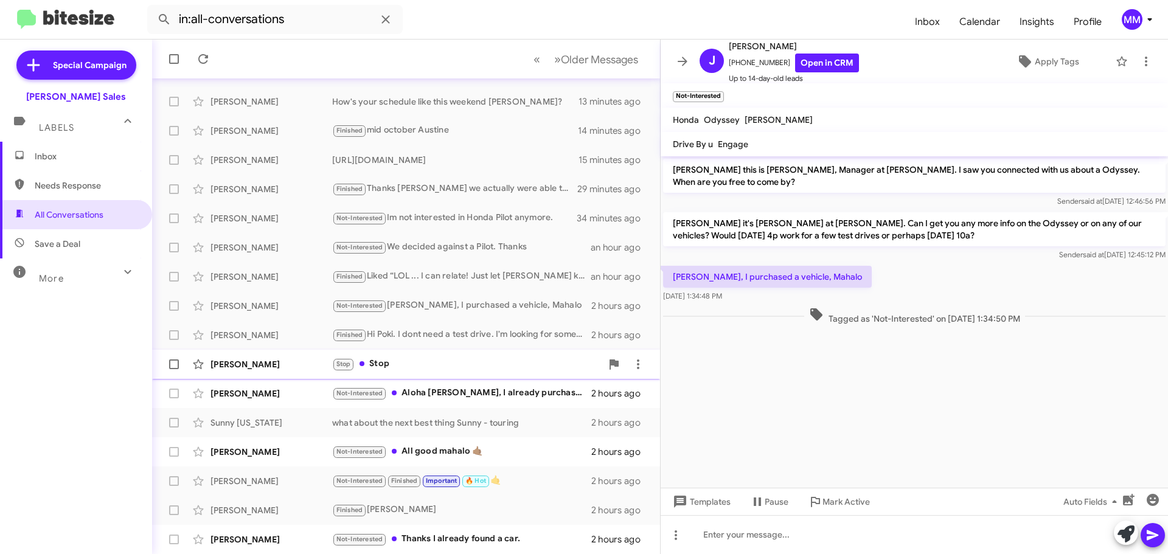
click at [375, 363] on div "Stop Stop" at bounding box center [466, 364] width 269 height 14
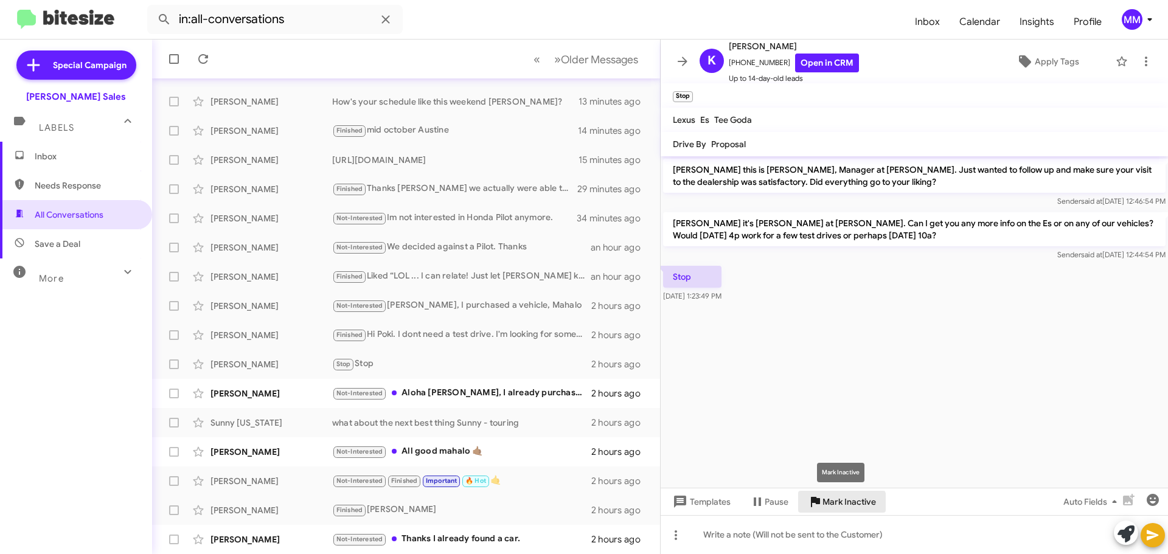
click at [836, 504] on span "Mark Inactive" at bounding box center [849, 502] width 54 height 22
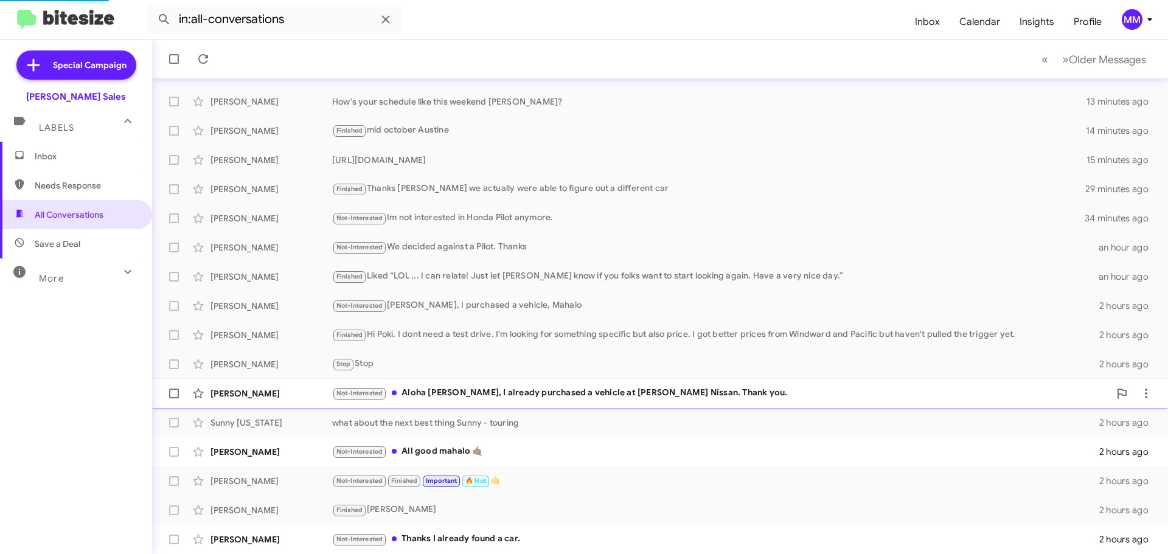
scroll to position [123, 0]
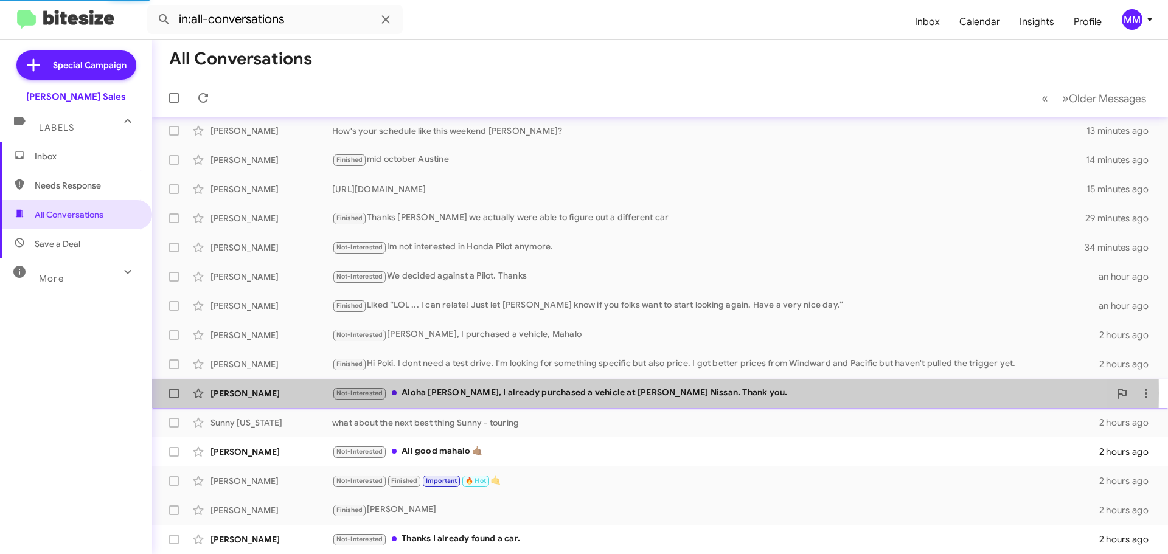
click at [437, 393] on div "Not-Interested [PERSON_NAME], I already purchased a vehicle at [PERSON_NAME] Ni…" at bounding box center [720, 393] width 777 height 14
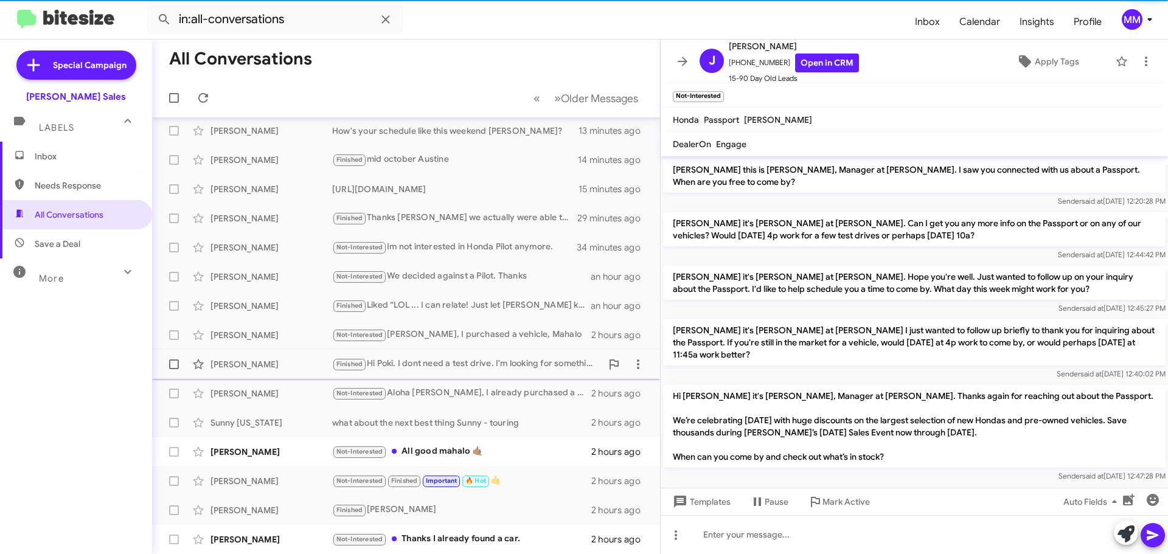
scroll to position [308, 0]
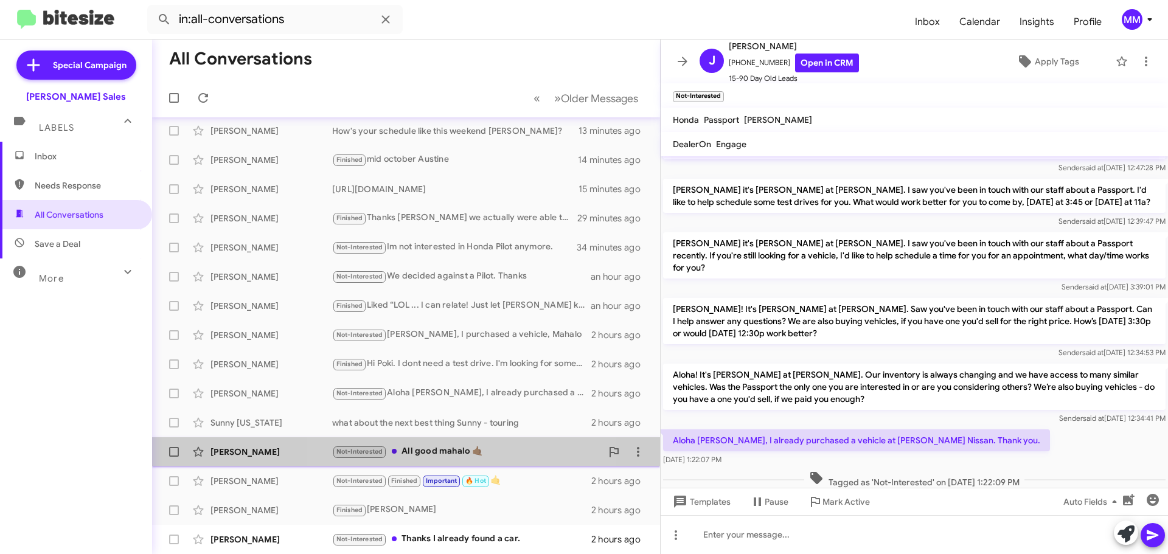
click at [425, 449] on div "Not-Interested All good mahalo 🤙🏽" at bounding box center [466, 452] width 269 height 14
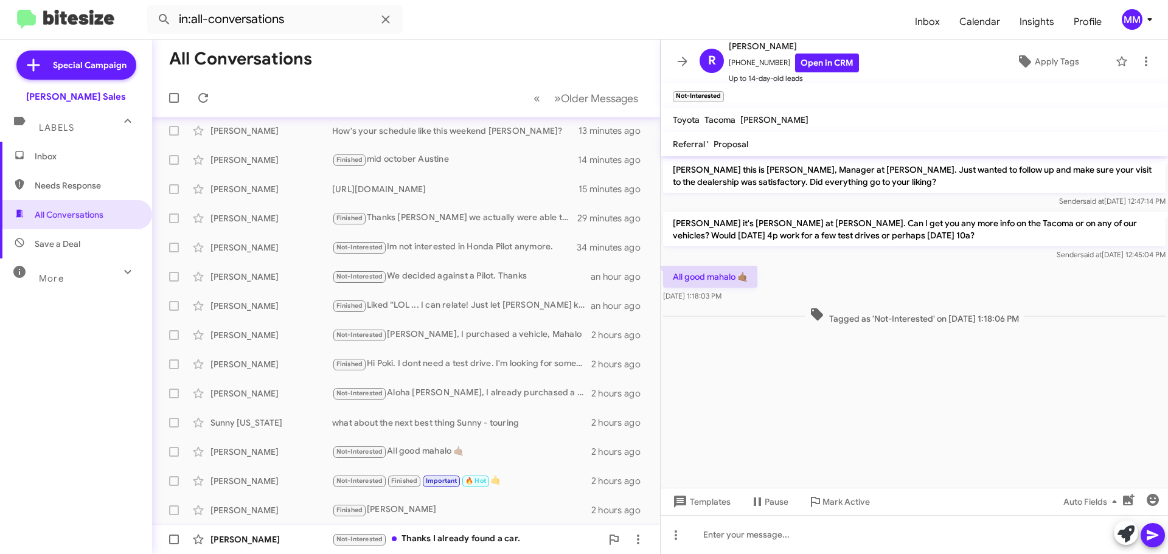
click at [425, 538] on div "Not-Interested Thanks I already found a car." at bounding box center [466, 539] width 269 height 14
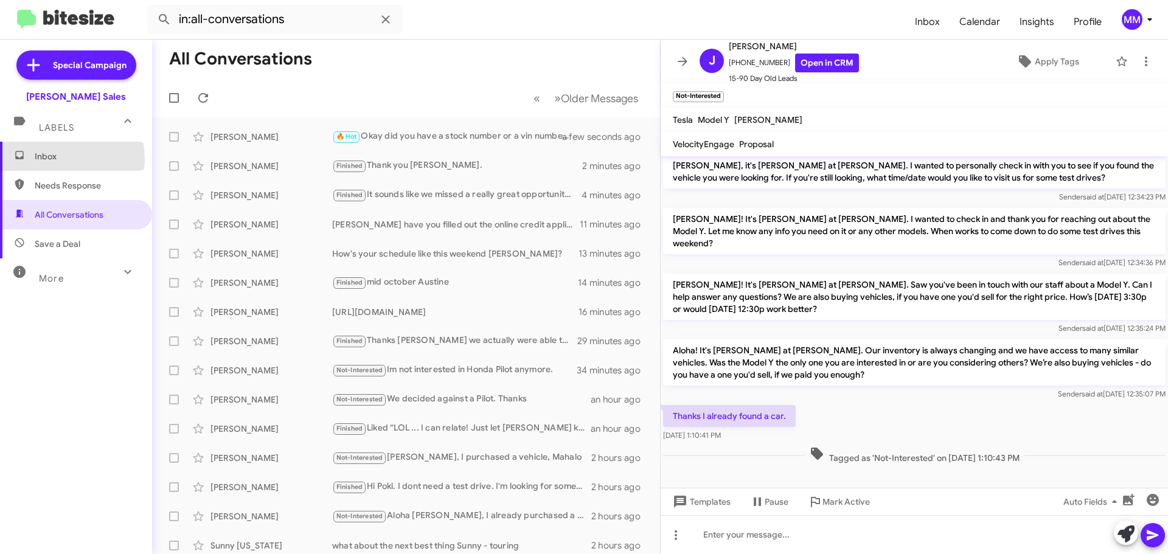
click at [45, 159] on span "Inbox" at bounding box center [86, 156] width 103 height 12
